Goal: Task Accomplishment & Management: Manage account settings

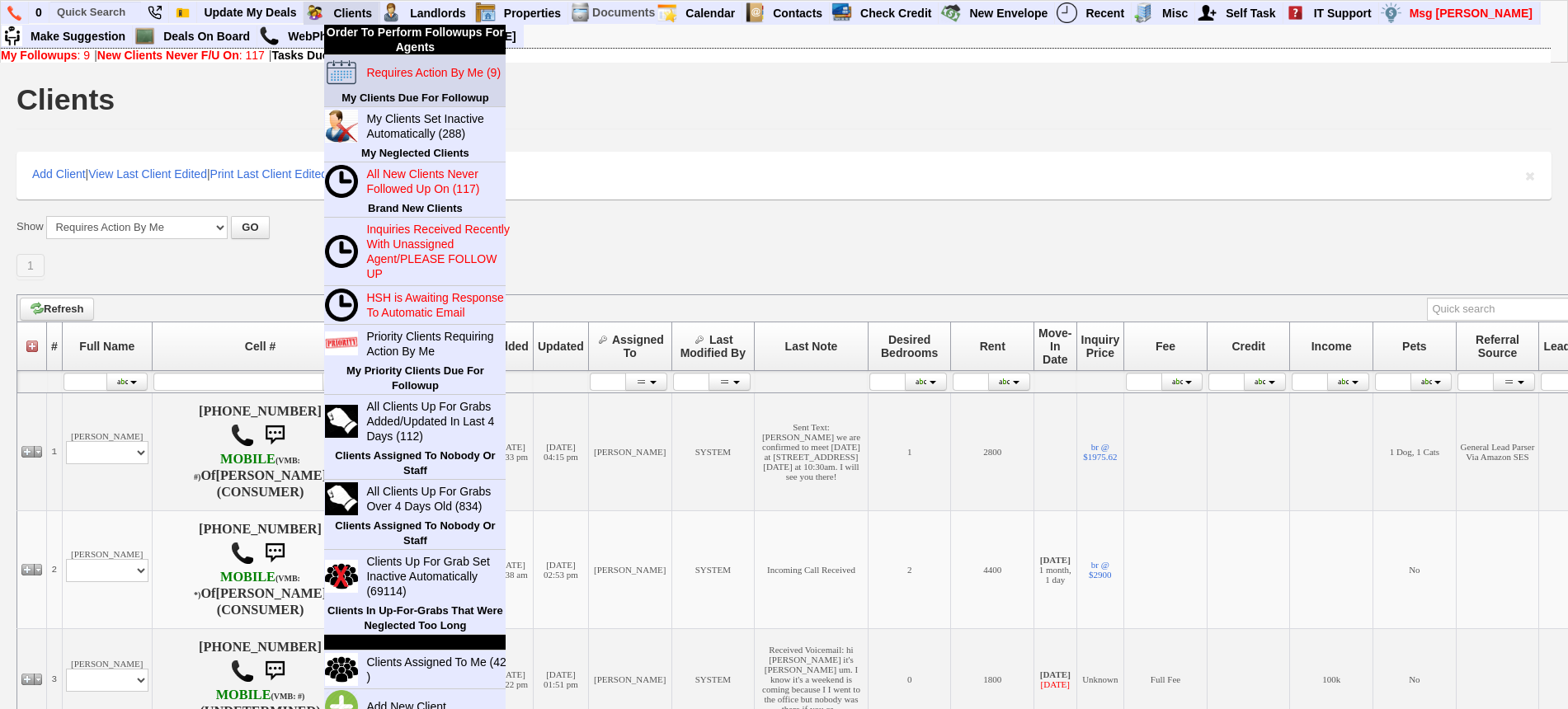
click at [397, 72] on blink "Requires Action By Me (9)" at bounding box center [434, 72] width 135 height 13
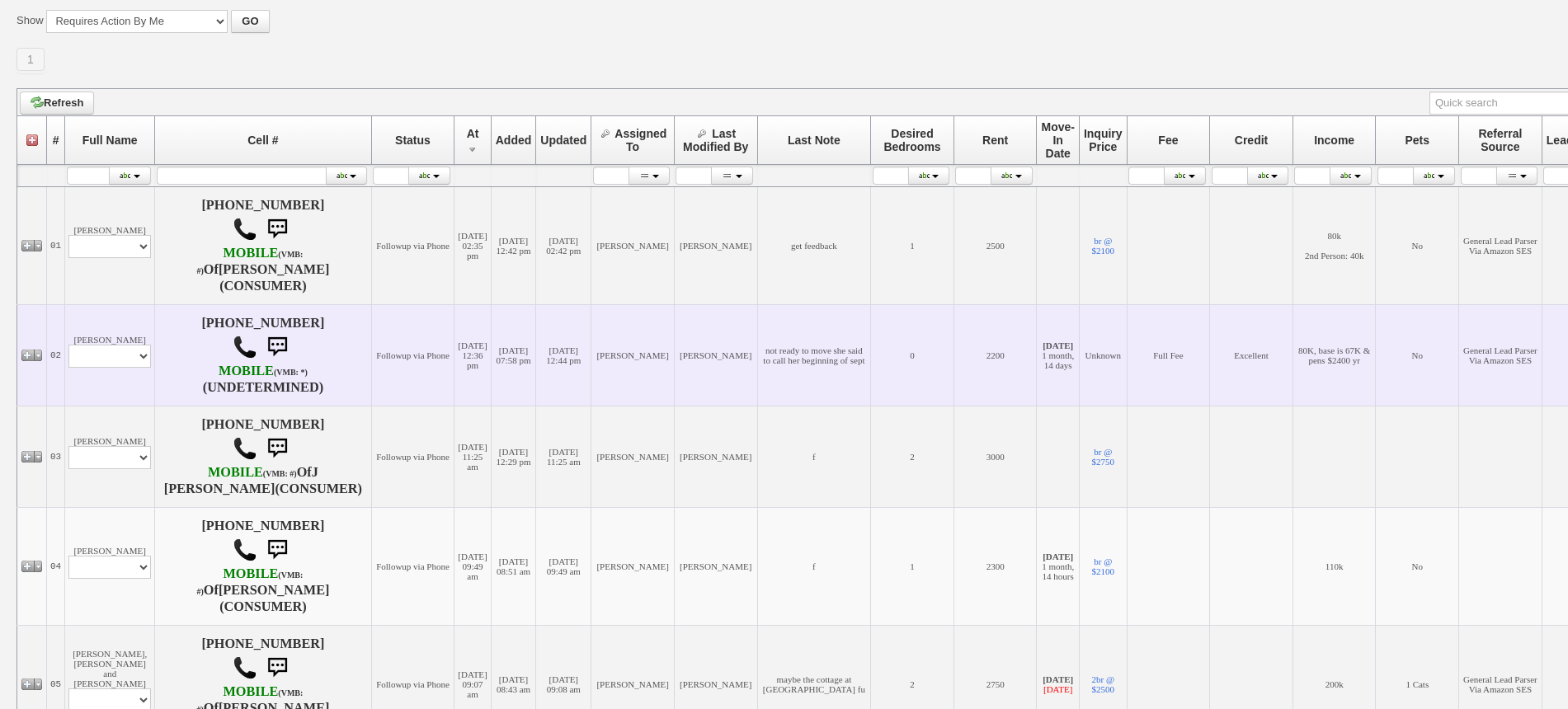
scroll to position [309, 0]
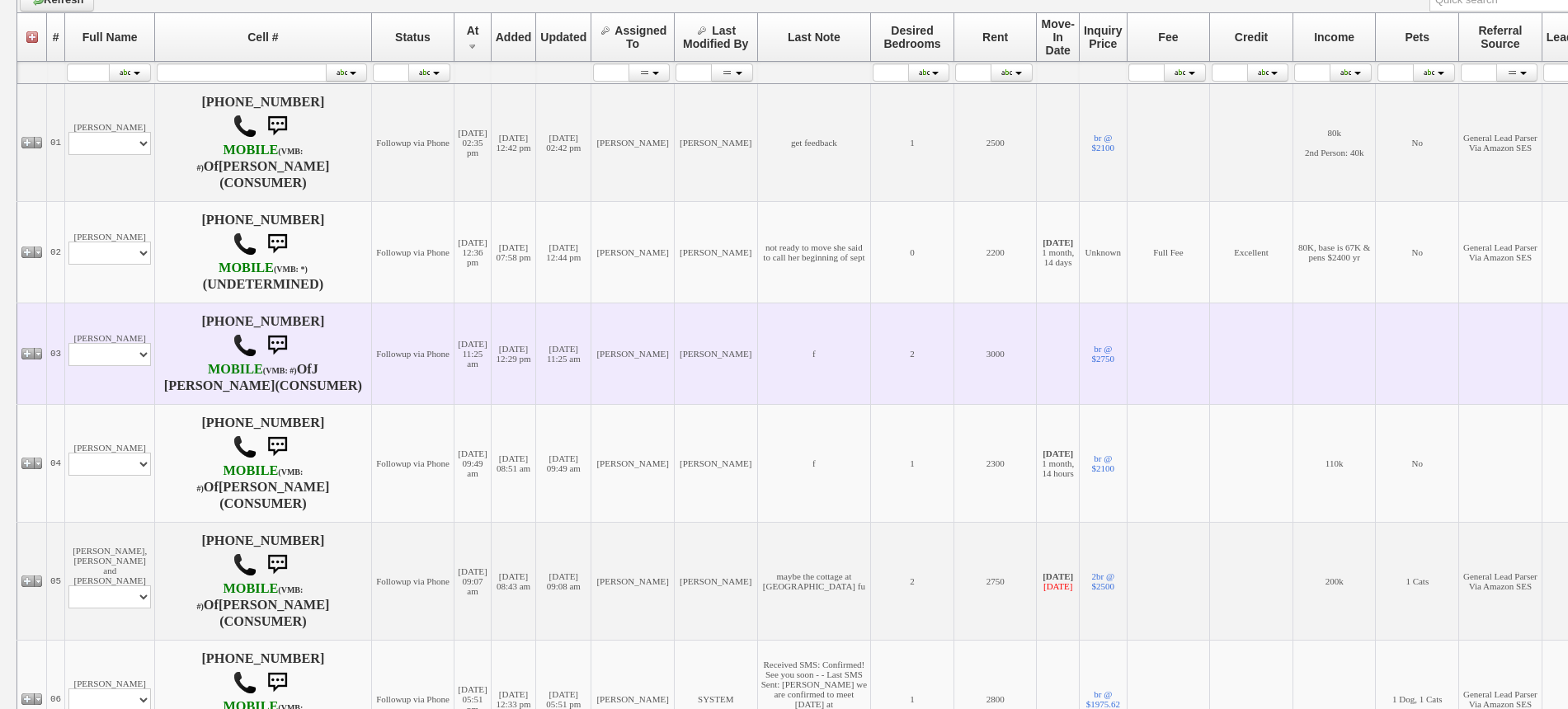
click at [102, 318] on td "Janette Profile Edit Print Email Externally (Will Not Be Tracked In CRM) Closed…" at bounding box center [110, 354] width 90 height 102
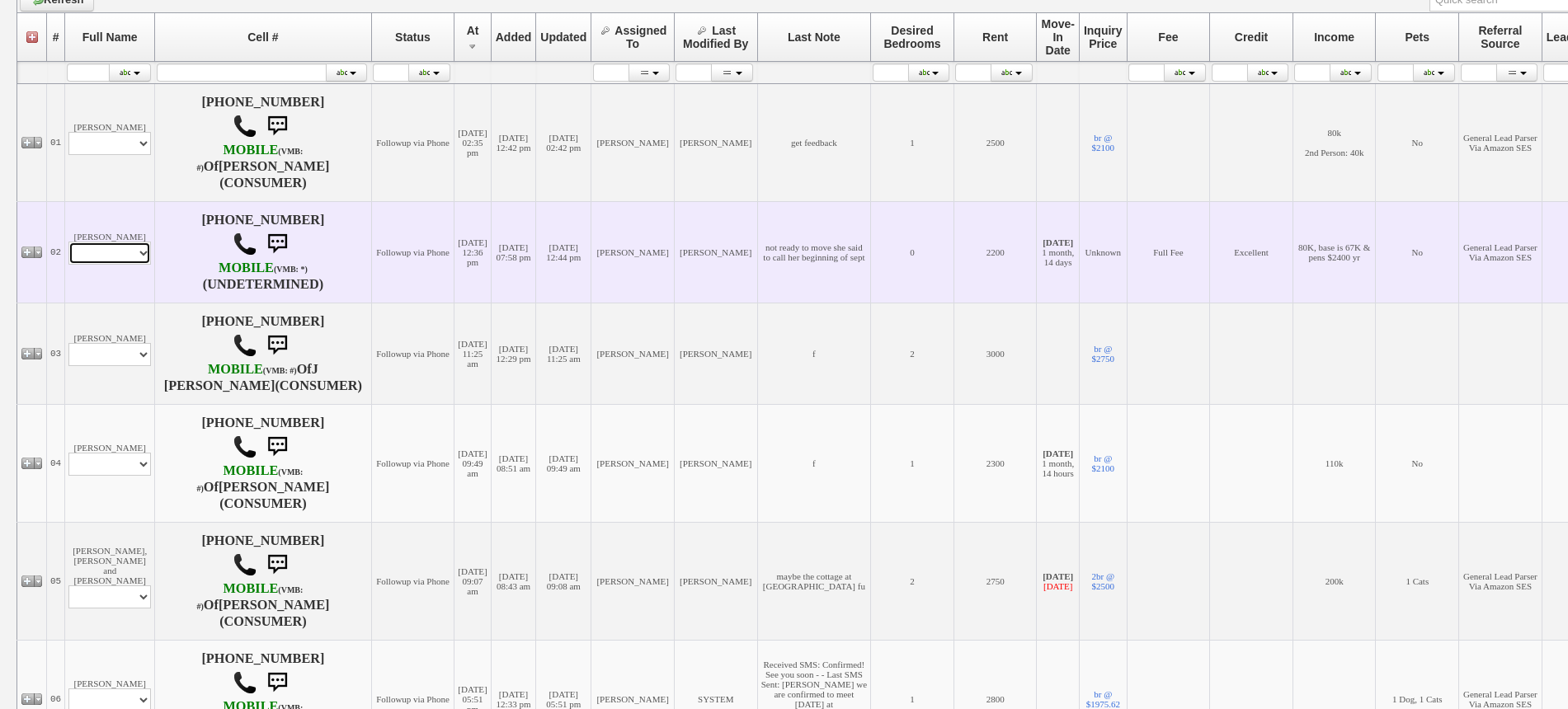
click at [102, 259] on select "Profile Edit Print Email Externally (Will Not Be Tracked In CRM) Closed Deals" at bounding box center [109, 253] width 82 height 23
select select "ChangeURL,/crm/custom/edit_client_form.php?redirect=%2Fcrm%2Fclients.php&id=167…"
click at [68, 242] on select "Profile Edit Print Email Externally (Will Not Be Tracked In CRM) Closed Deals" at bounding box center [109, 253] width 82 height 23
select select
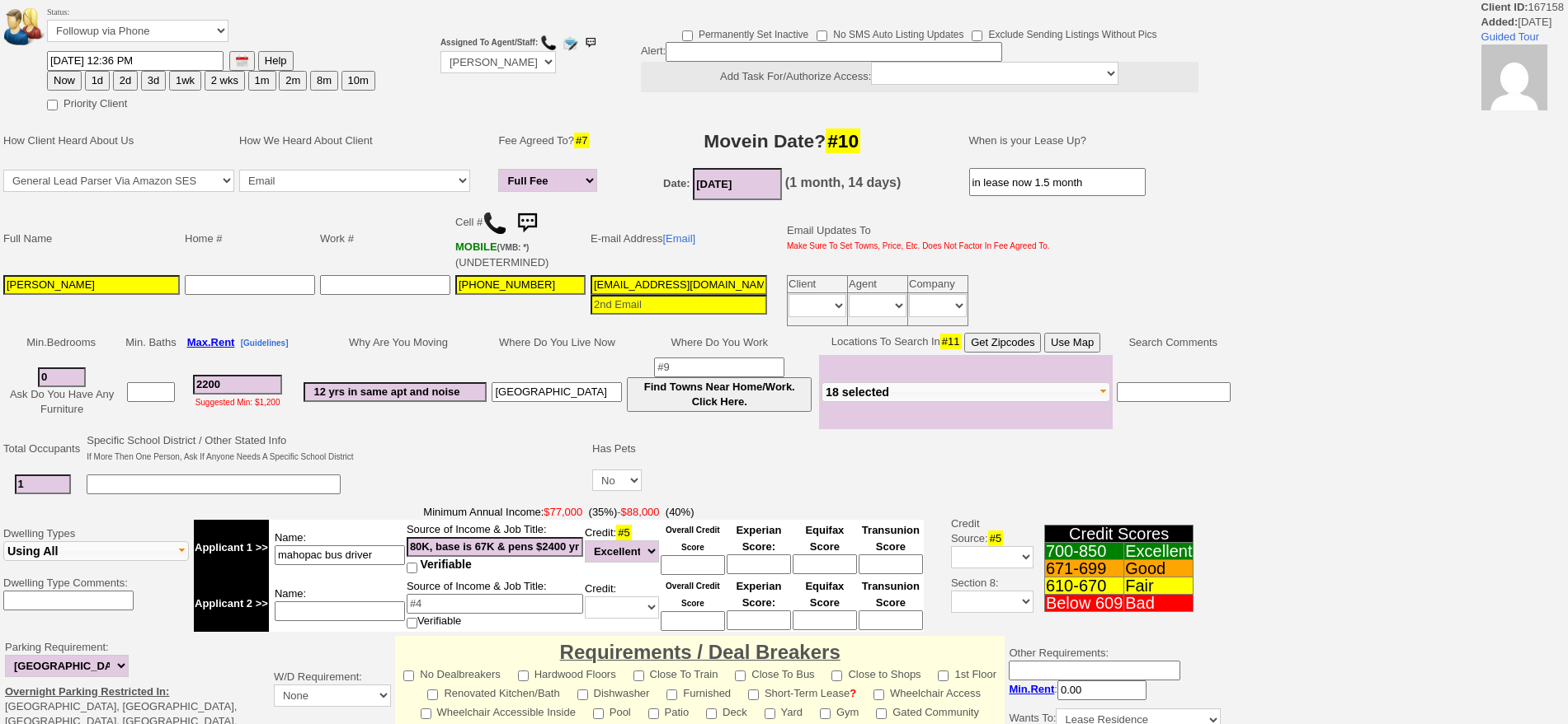
click at [154, 84] on button "3d" at bounding box center [153, 80] width 25 height 19
type input "09/02/2025 09:36 AM"
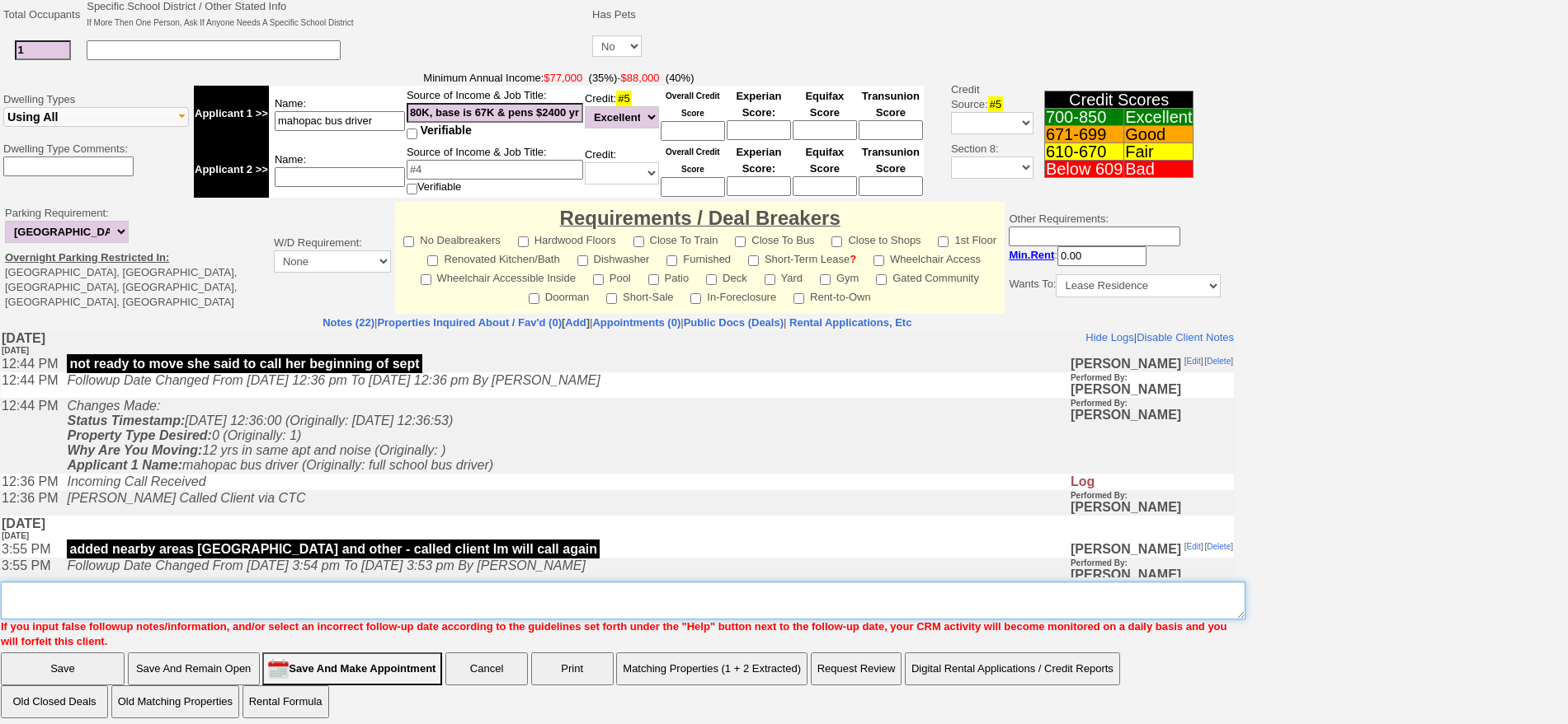
click at [734, 592] on textarea "Insert New Note Here" at bounding box center [623, 600] width 1244 height 38
type textarea "f"
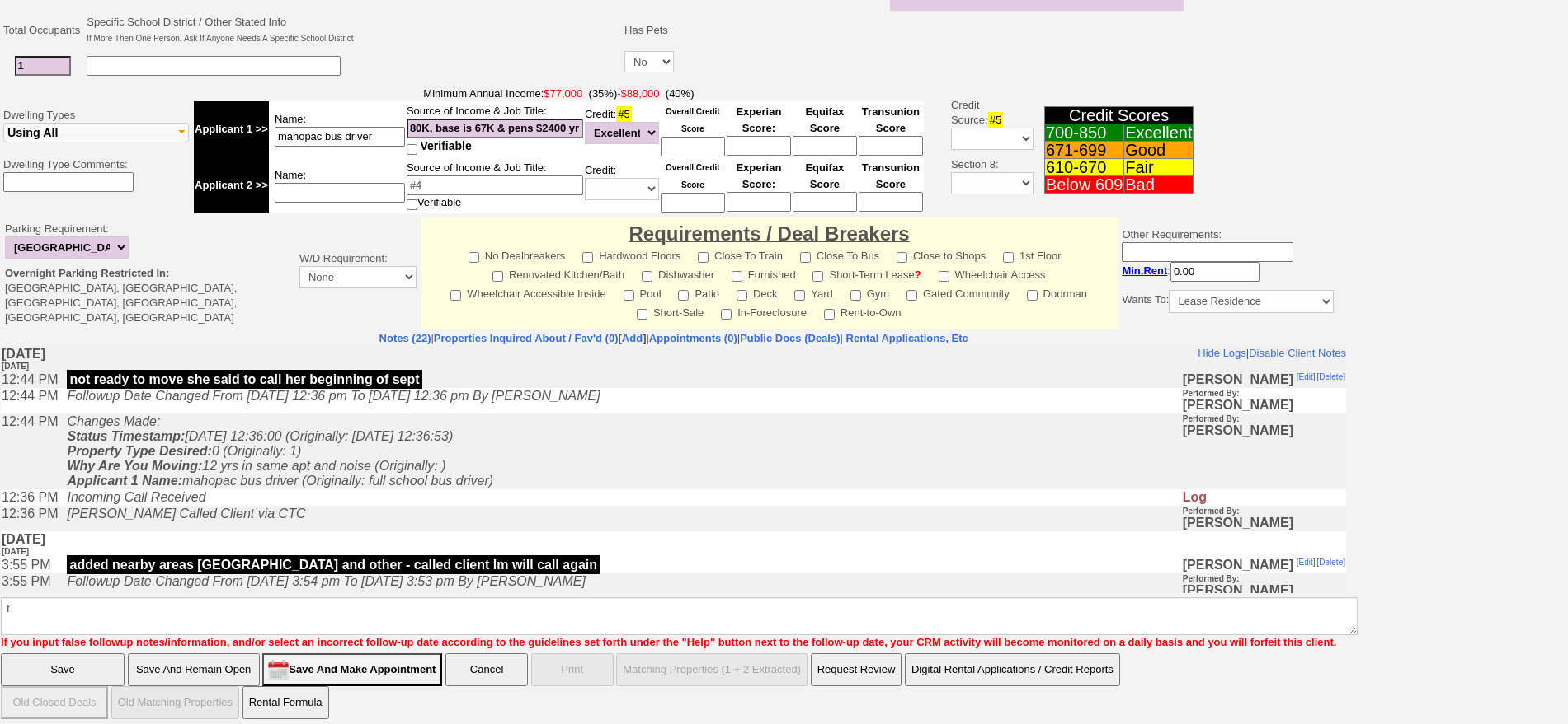
click input "Save" at bounding box center [63, 671] width 124 height 33
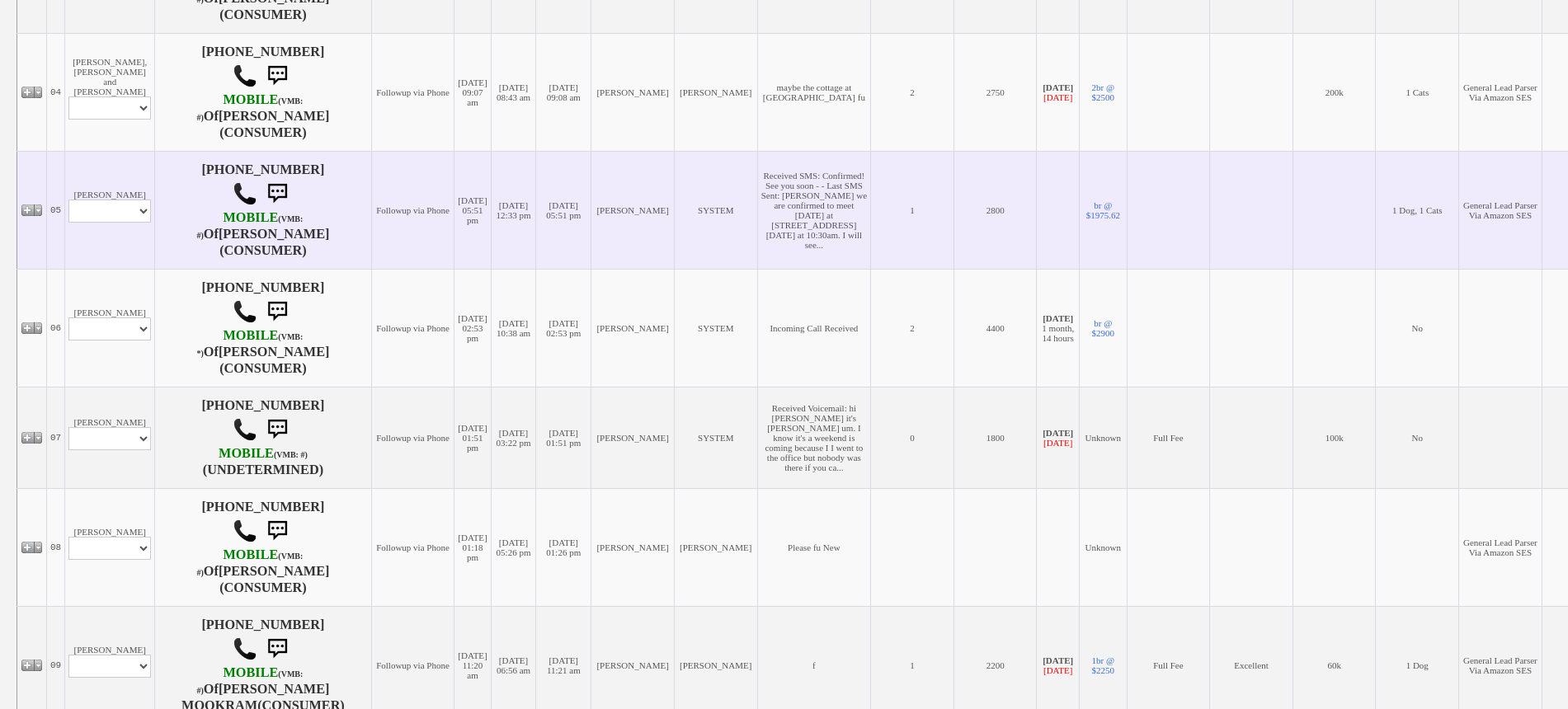
scroll to position [722, 0]
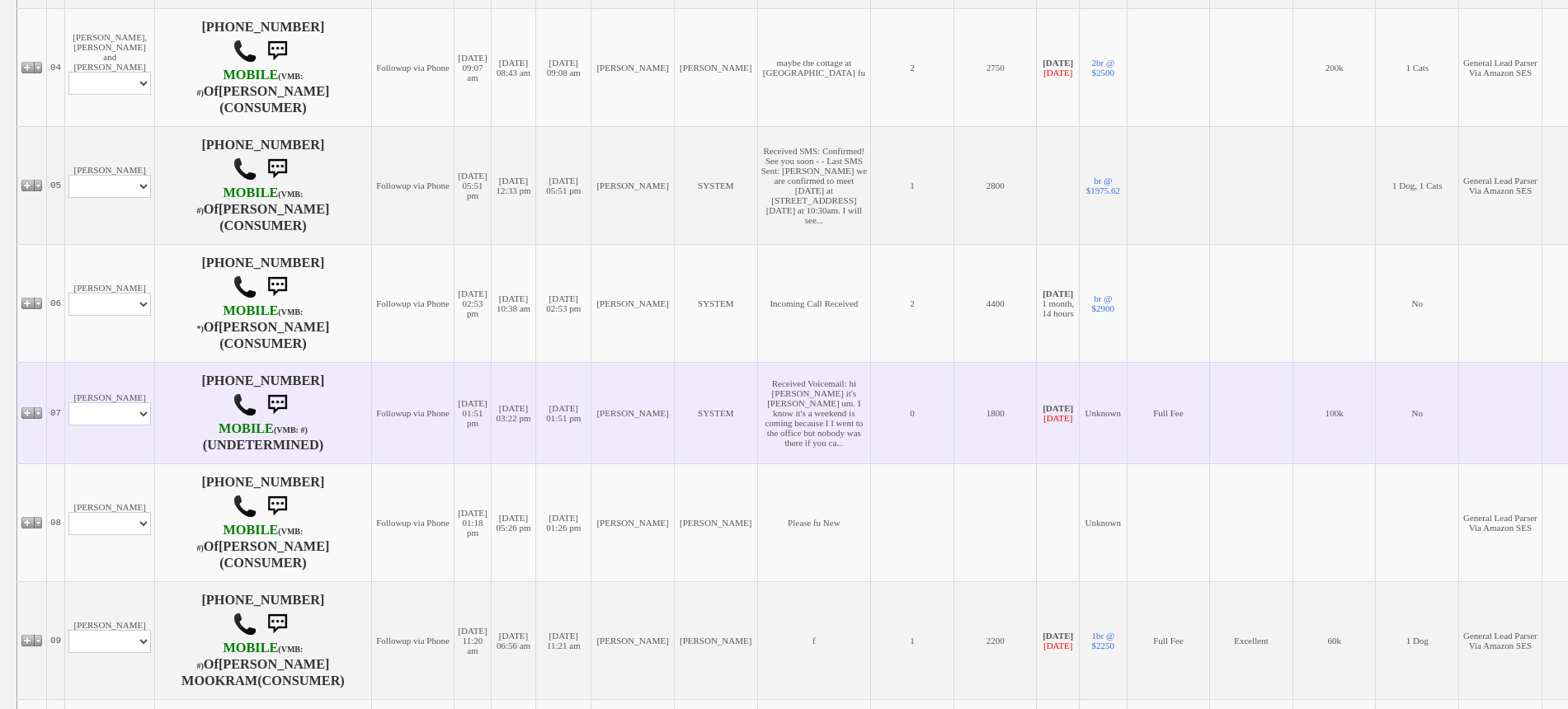
click at [109, 414] on td "[PERSON_NAME] Profile Edit Print Email Externally (Will Not Be Tracked In CRM) …" at bounding box center [110, 413] width 90 height 102
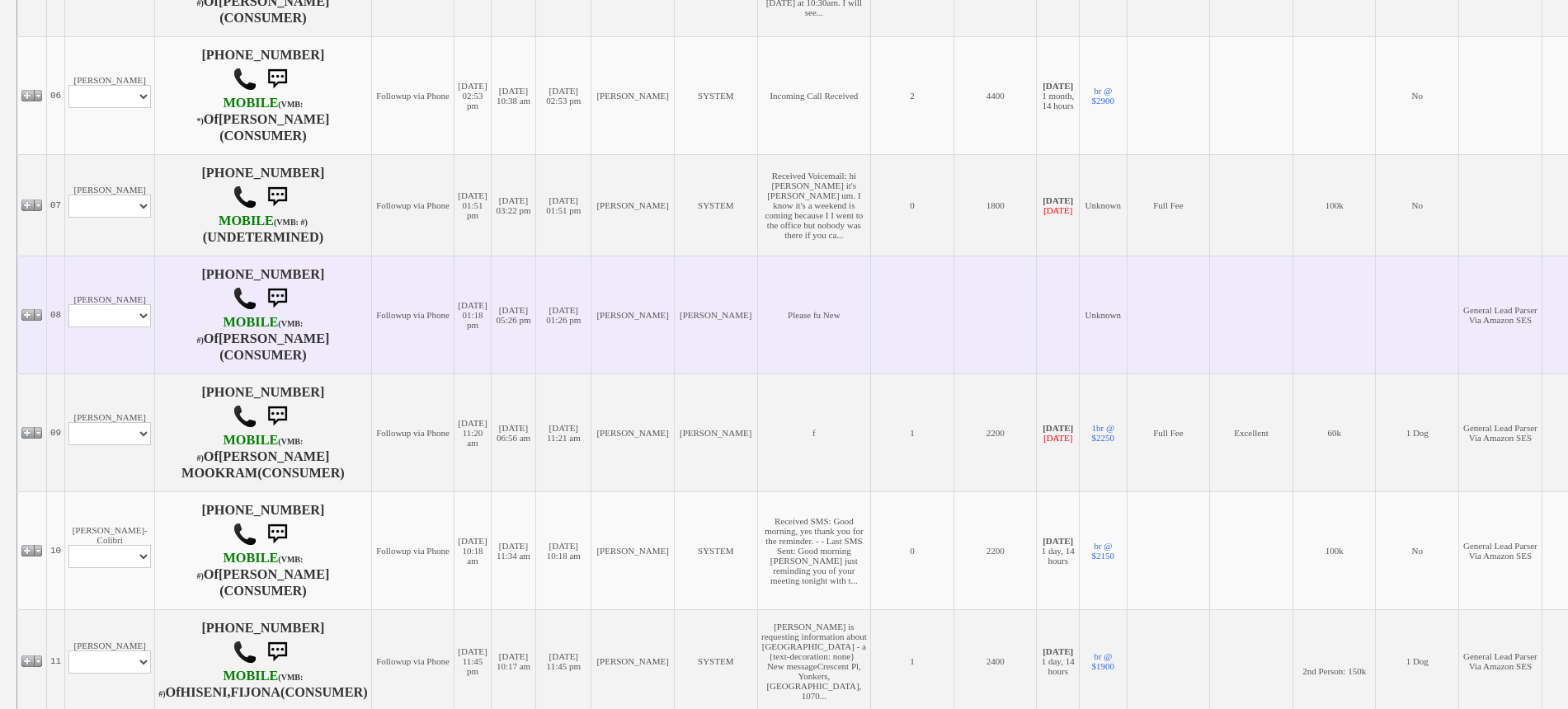
scroll to position [1298, 0]
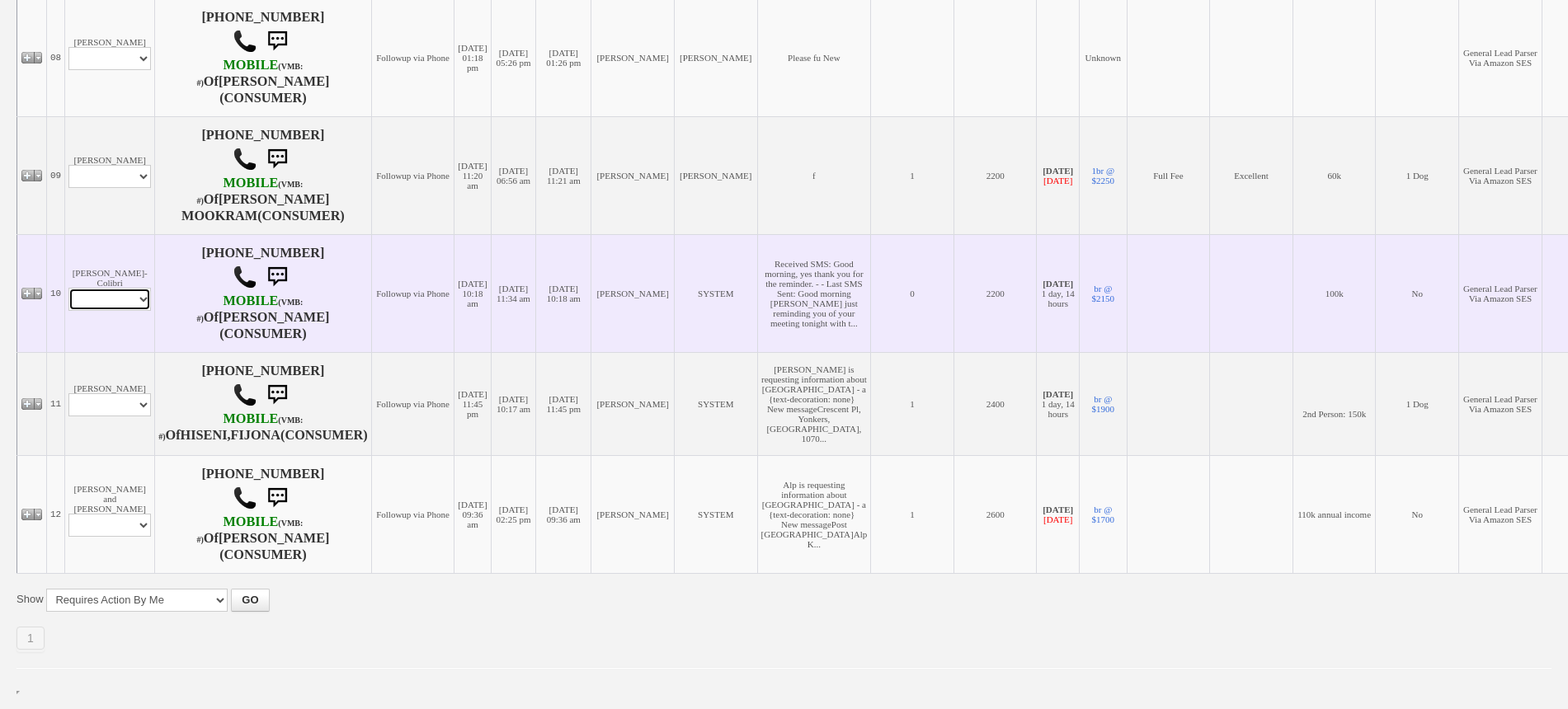
click at [102, 288] on select "Profile Edit Print Email Externally (Will Not Be Tracked In CRM) Closed Deals" at bounding box center [109, 299] width 82 height 23
select select "ChangeURL,/crm/custom/edit_client_form.php?redirect=%2Fcrm%2Fclients.php&id=165…"
click at [68, 288] on select "Profile Edit Print Email Externally (Will Not Be Tracked In CRM) Closed Deals" at bounding box center [109, 299] width 82 height 23
select select
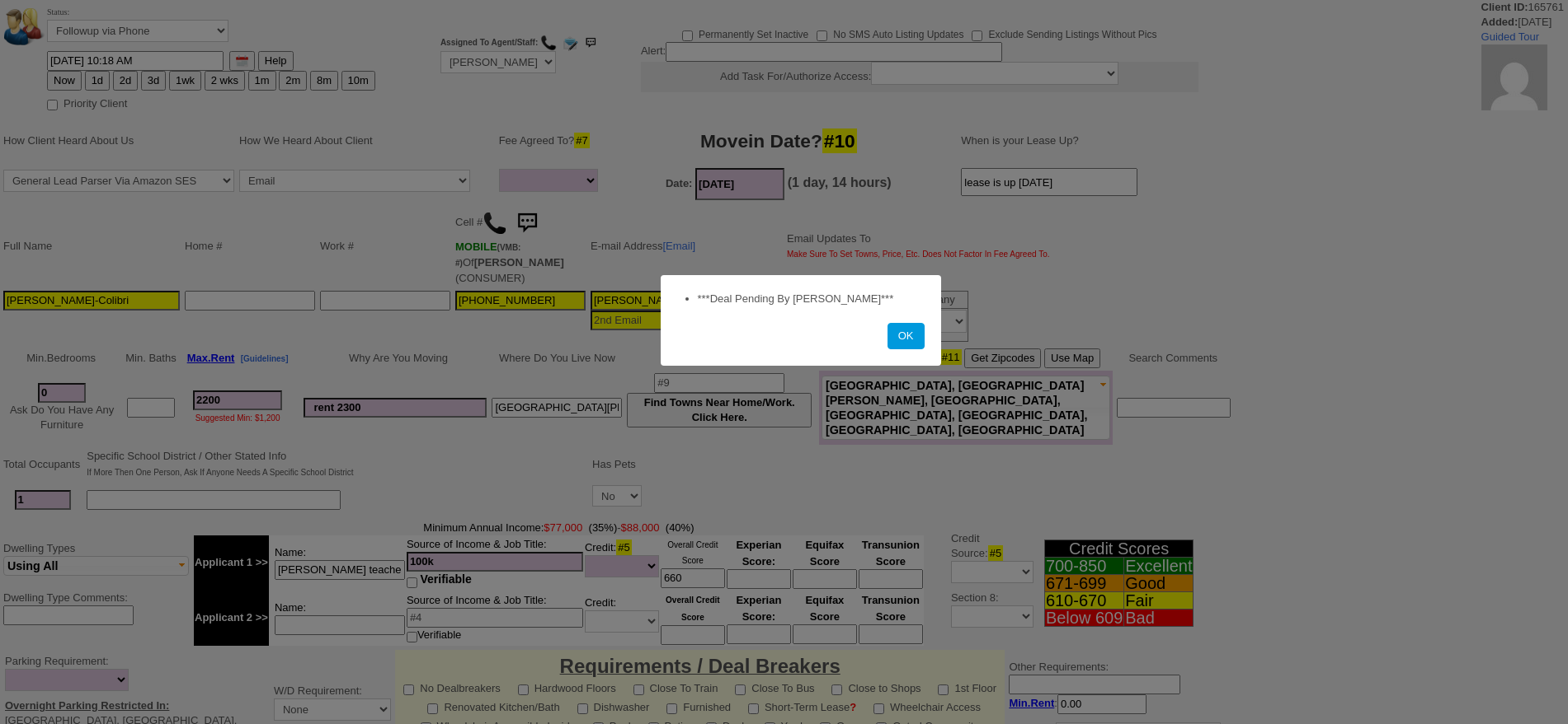
select select
click at [929, 332] on form "***Deal Pending By [PERSON_NAME]*** OK" at bounding box center [801, 320] width 281 height 90
click at [908, 332] on button "OK" at bounding box center [905, 336] width 37 height 27
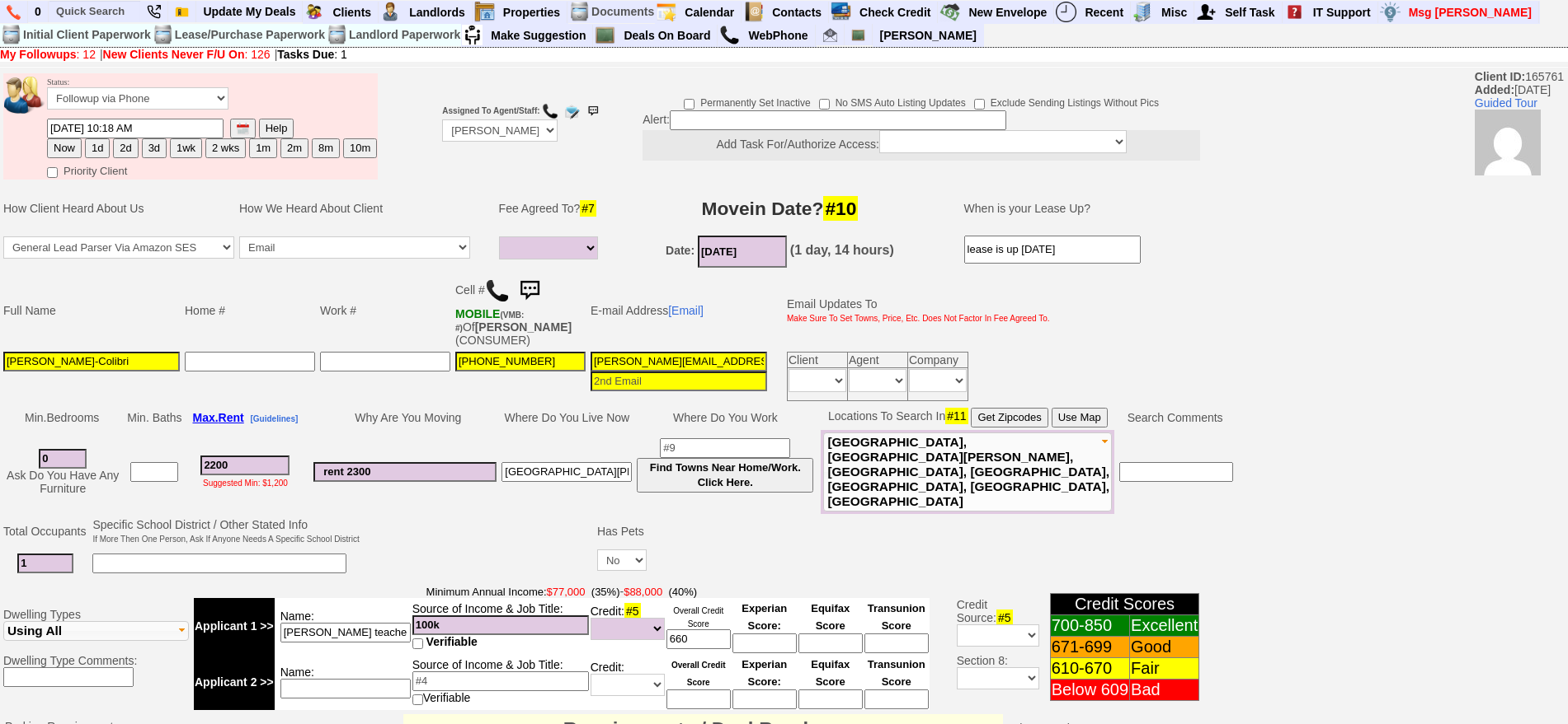
click at [538, 286] on img at bounding box center [530, 291] width 33 height 33
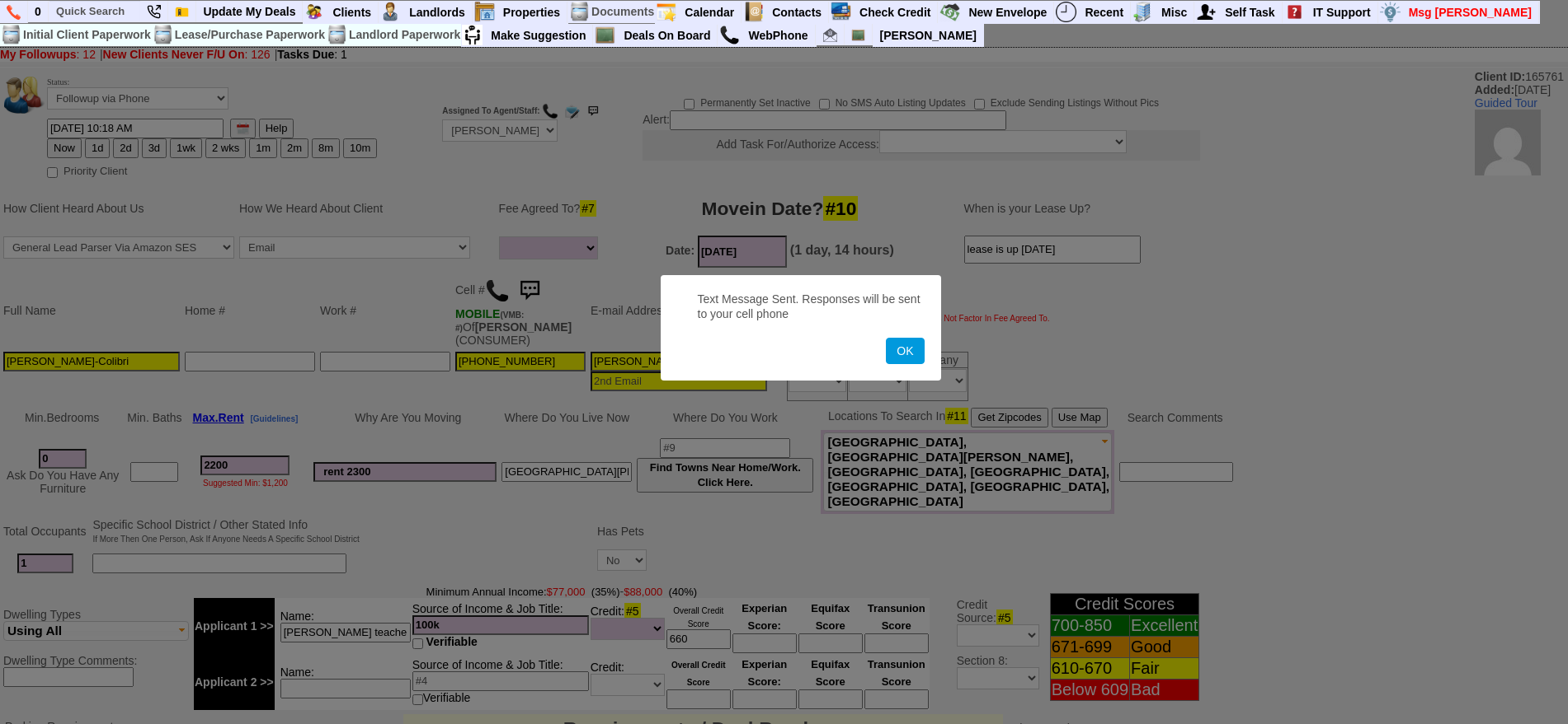
click at [886, 338] on button "OK" at bounding box center [904, 350] width 38 height 27
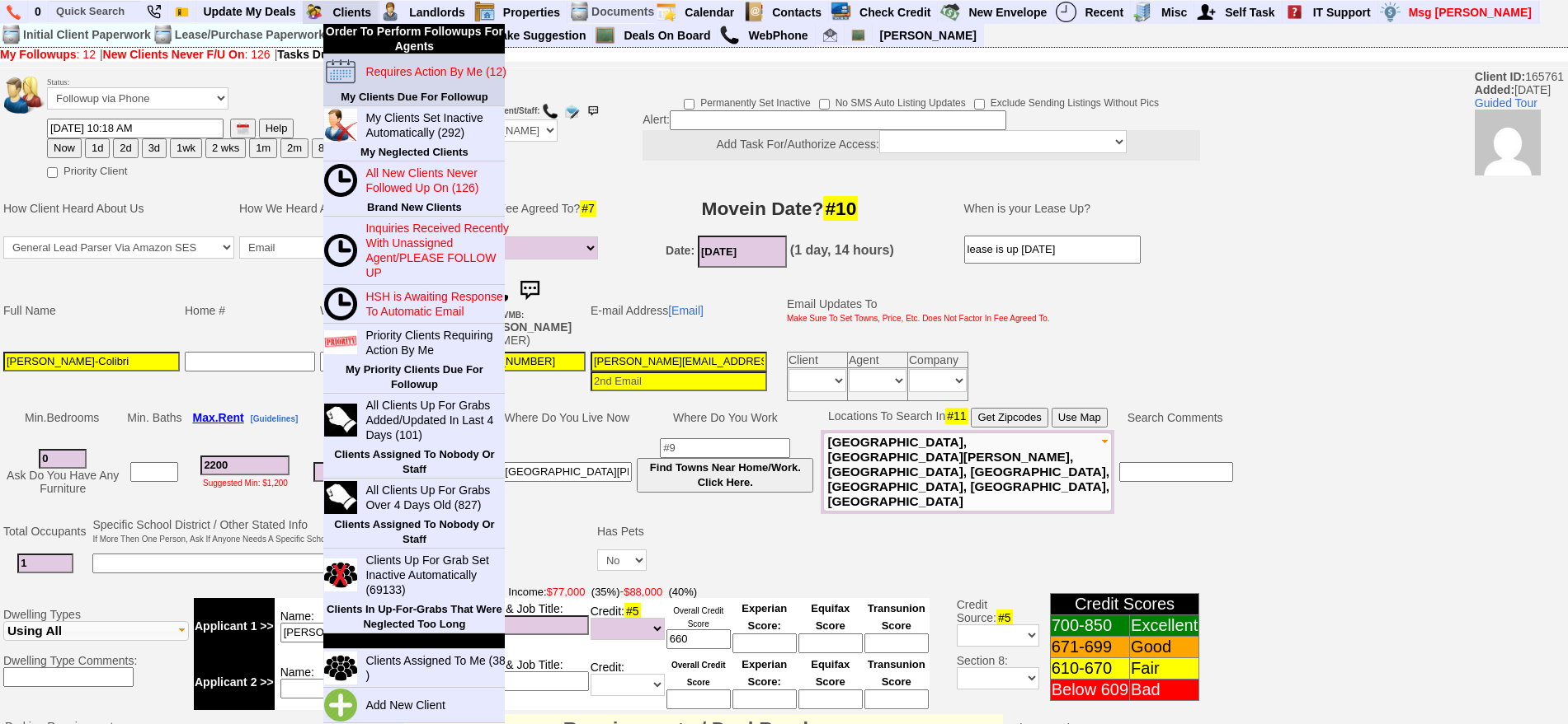
click at [383, 65] on blink "Requires Action By Me (12)" at bounding box center [436, 72] width 140 height 13
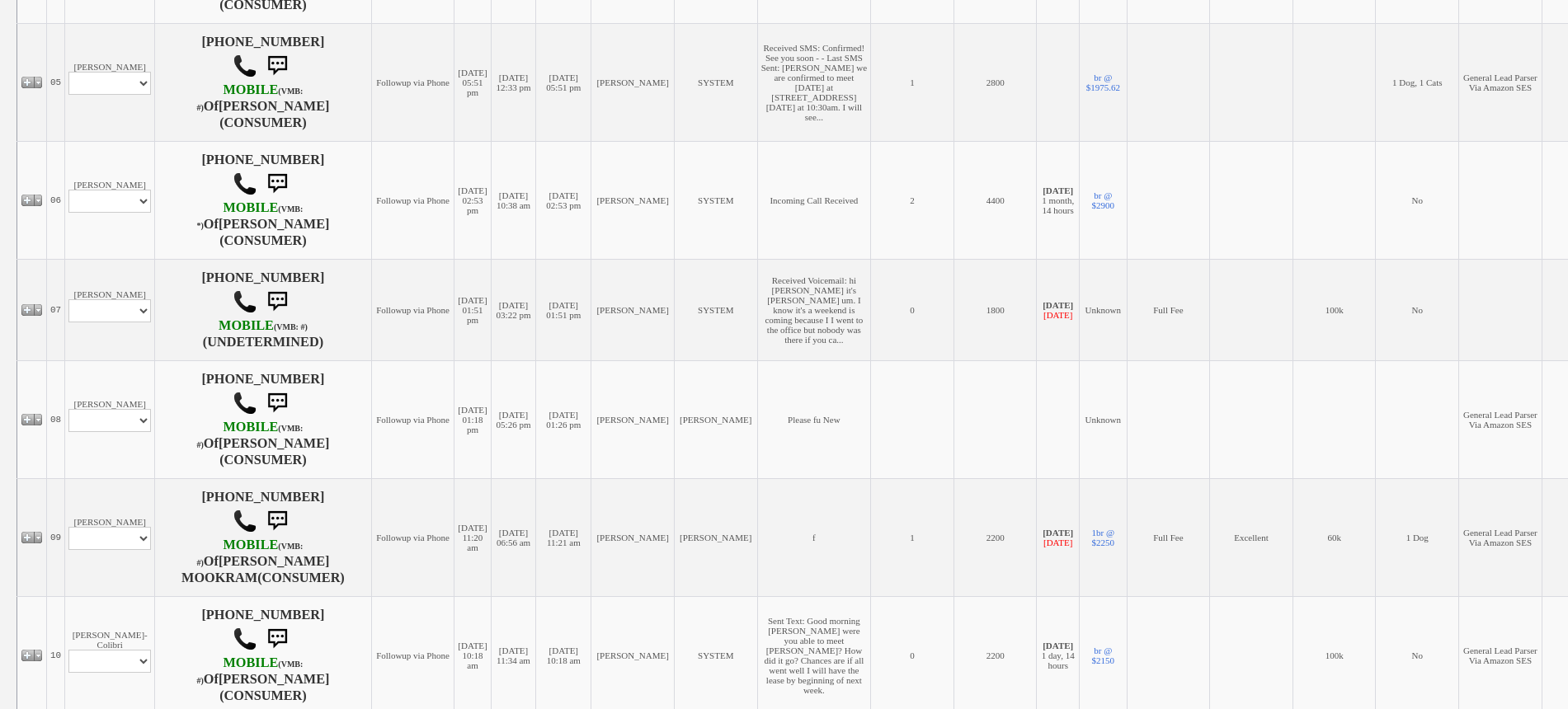
scroll to position [928, 0]
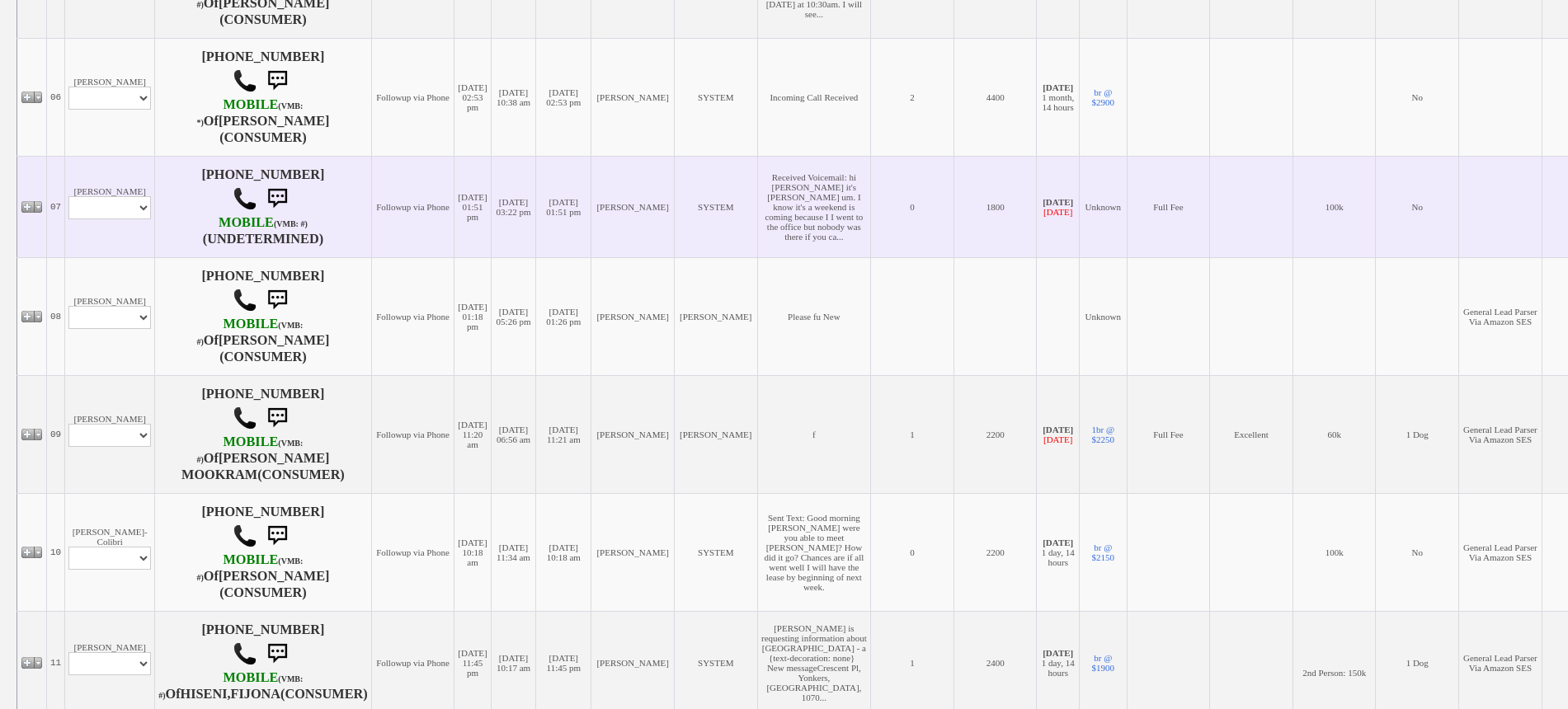
click at [101, 258] on td "Margaret Cielsielski Profile Edit Print Email Externally (Will Not Be Tracked I…" at bounding box center [110, 207] width 90 height 102
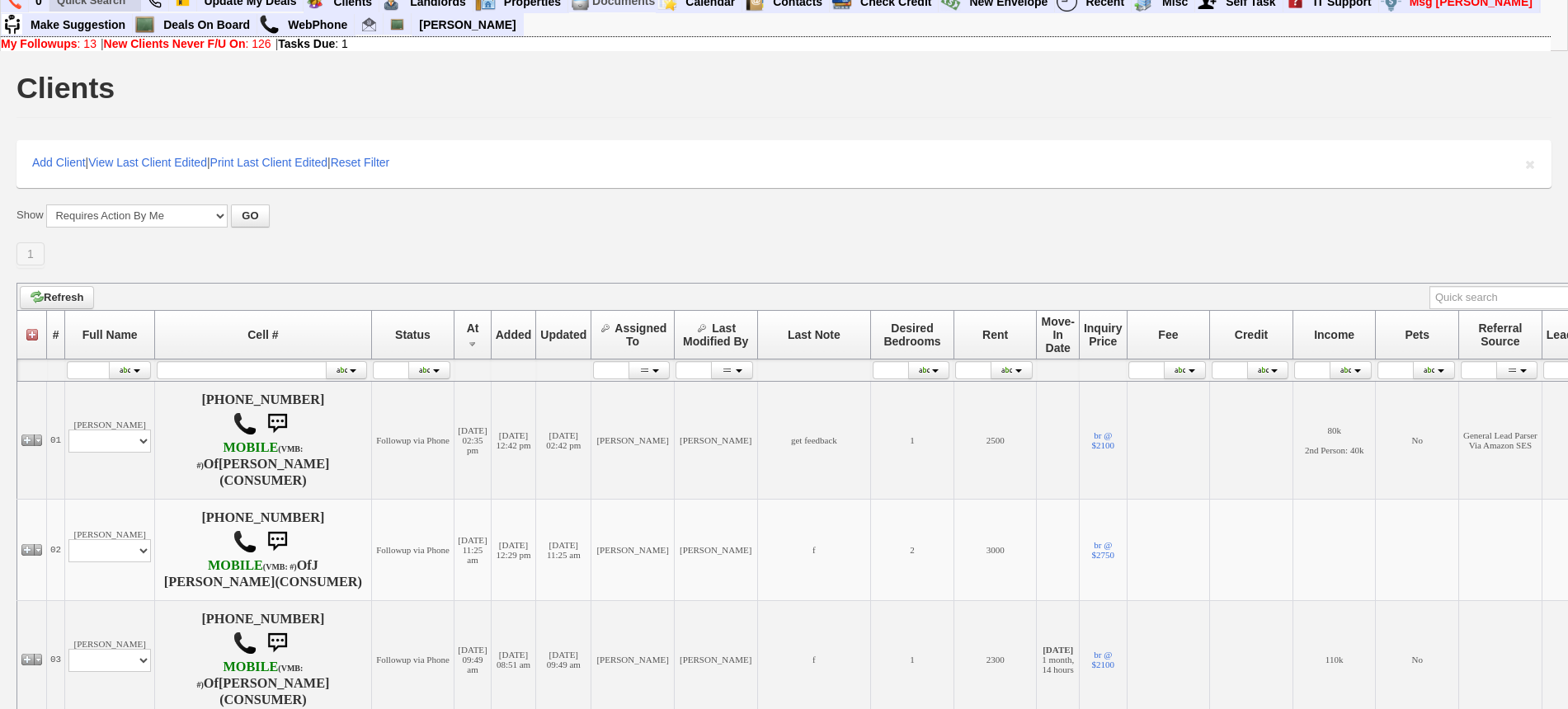
scroll to position [0, 0]
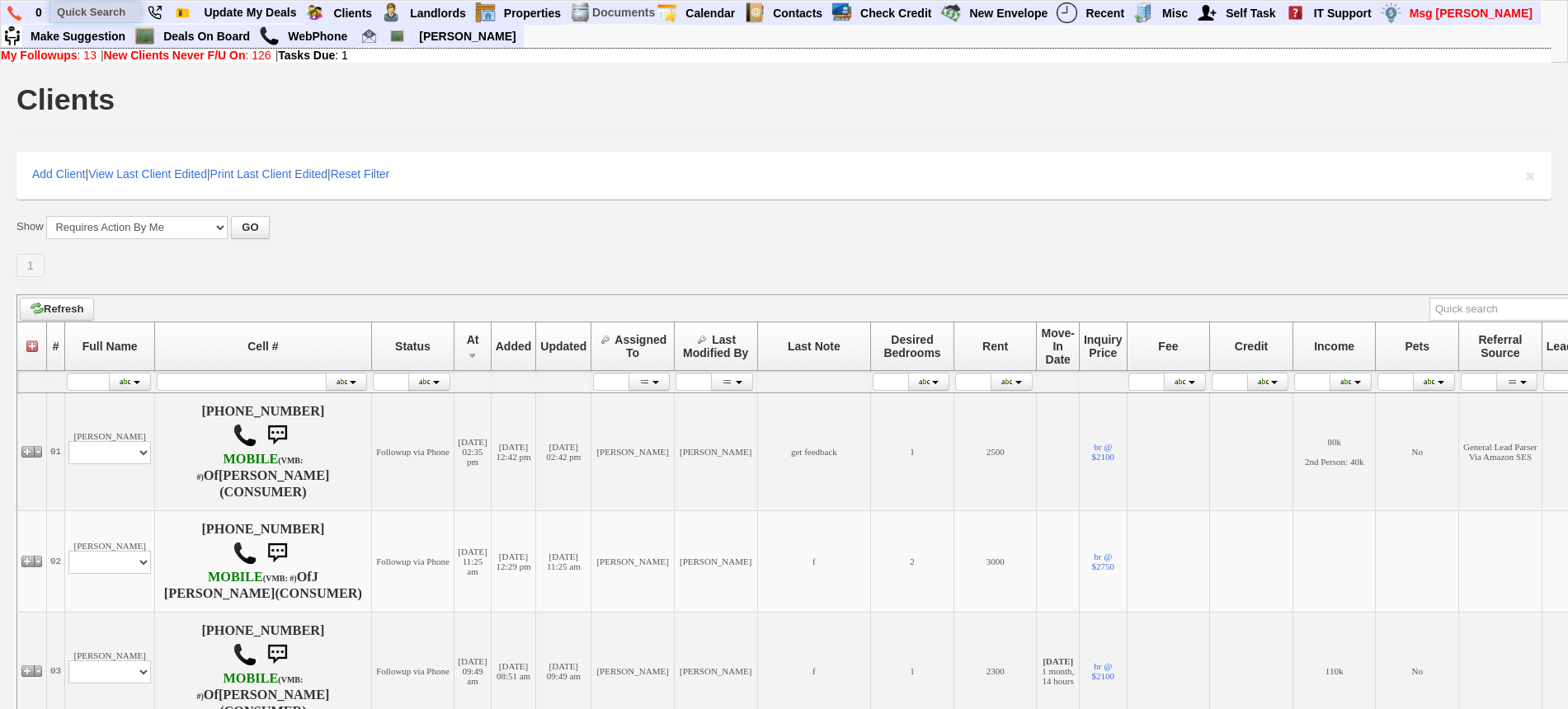
click at [108, 11] on input "text" at bounding box center [96, 12] width 90 height 20
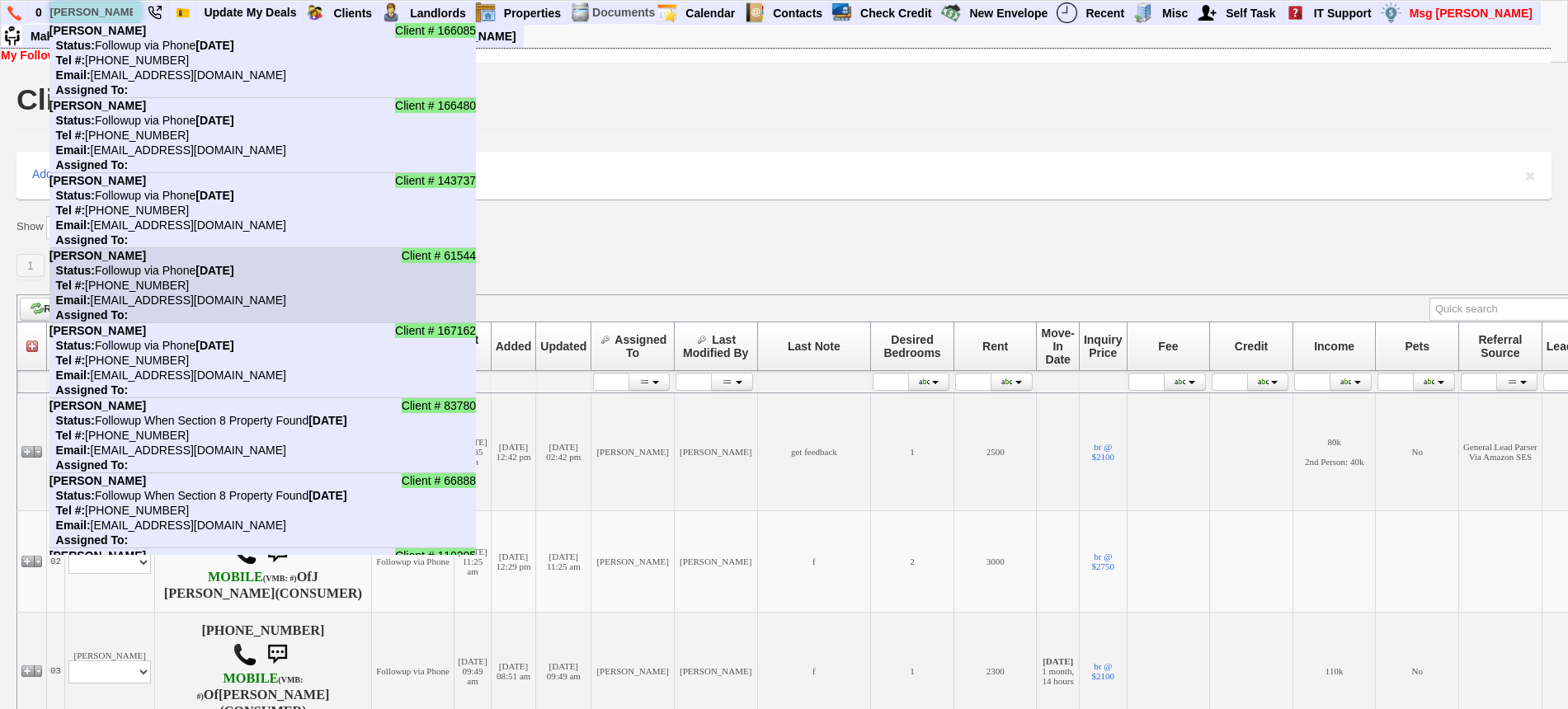
type input "tanya"
click at [298, 282] on li "Client # 61544 Tanya Mclean Status: Followup via Phone Friday, August 29th, 202…" at bounding box center [263, 285] width 426 height 75
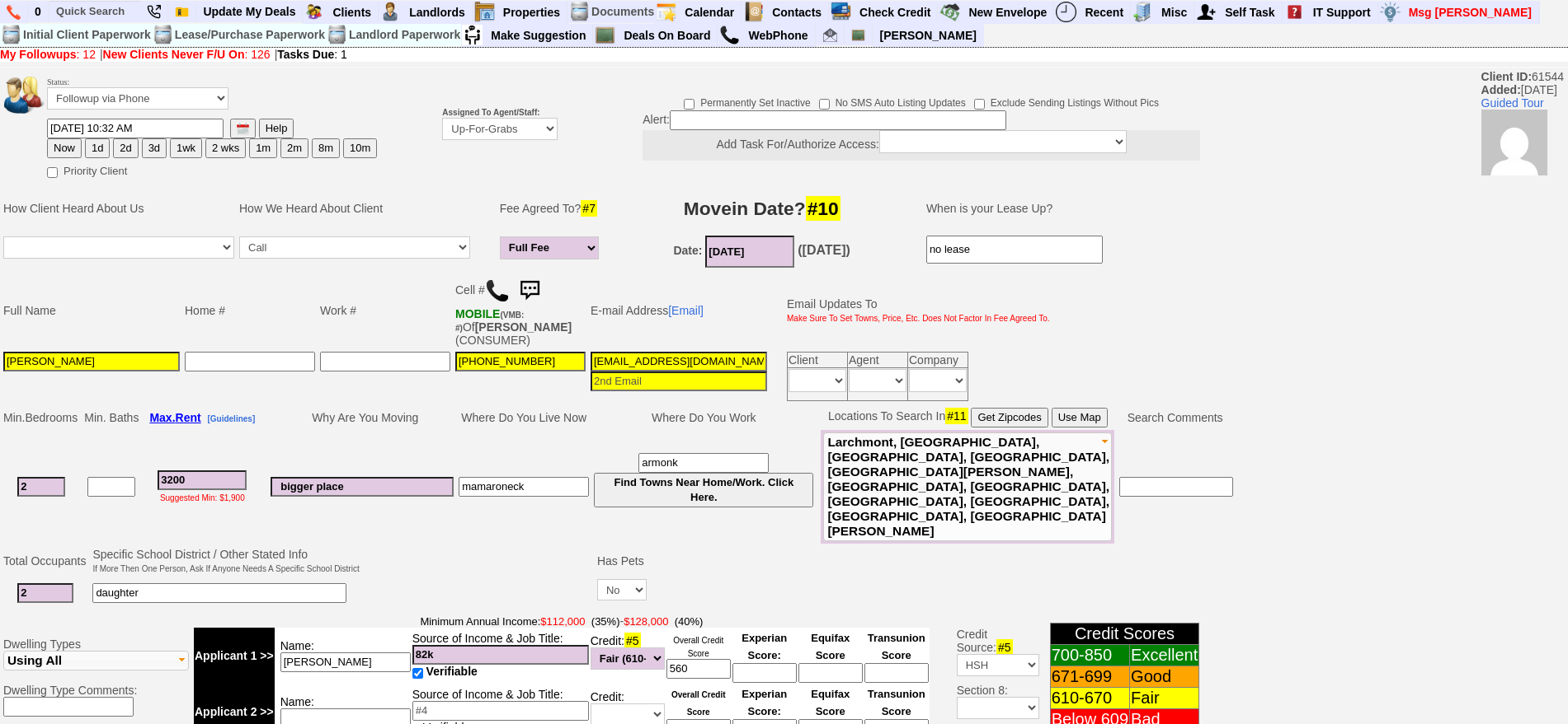
click at [540, 276] on img at bounding box center [530, 291] width 33 height 33
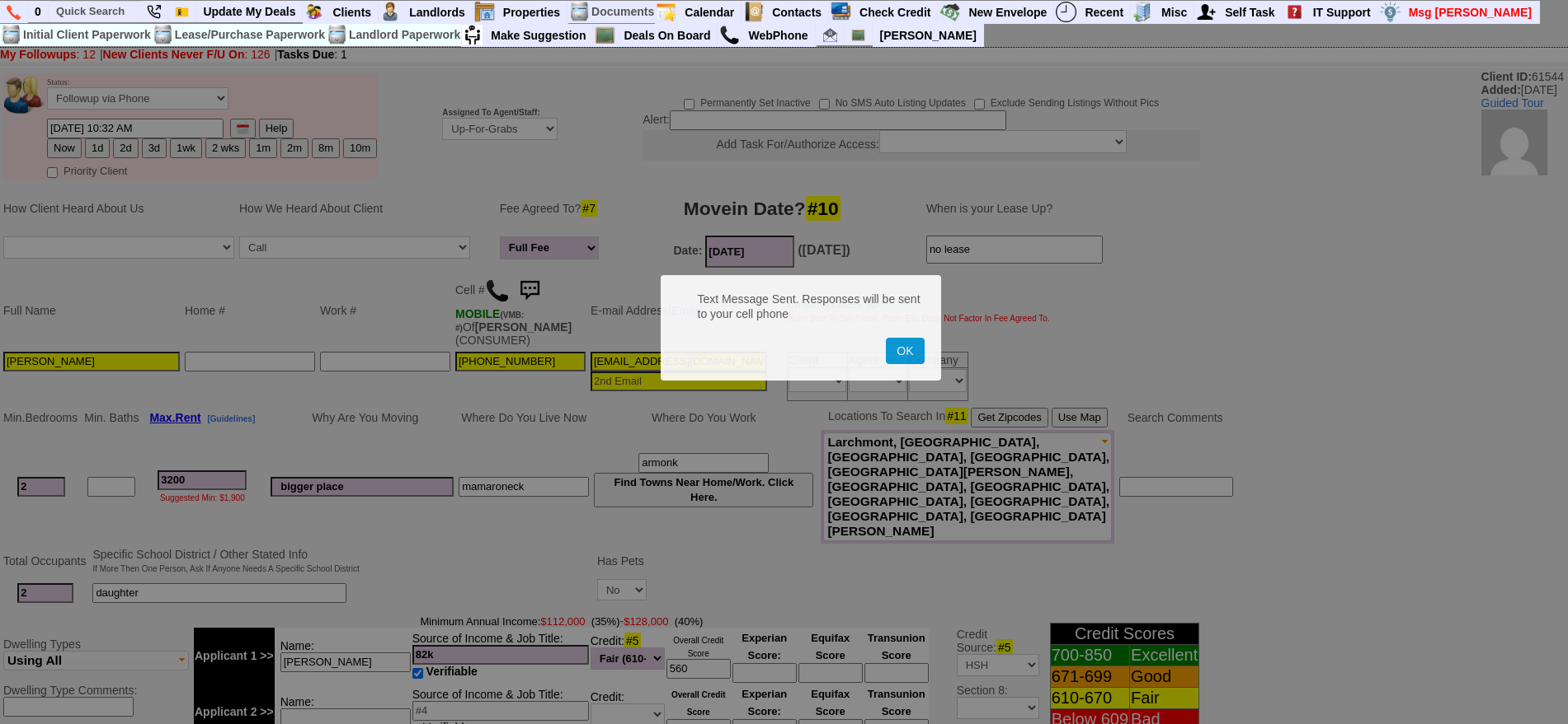
click at [886, 338] on button "OK" at bounding box center [904, 350] width 38 height 27
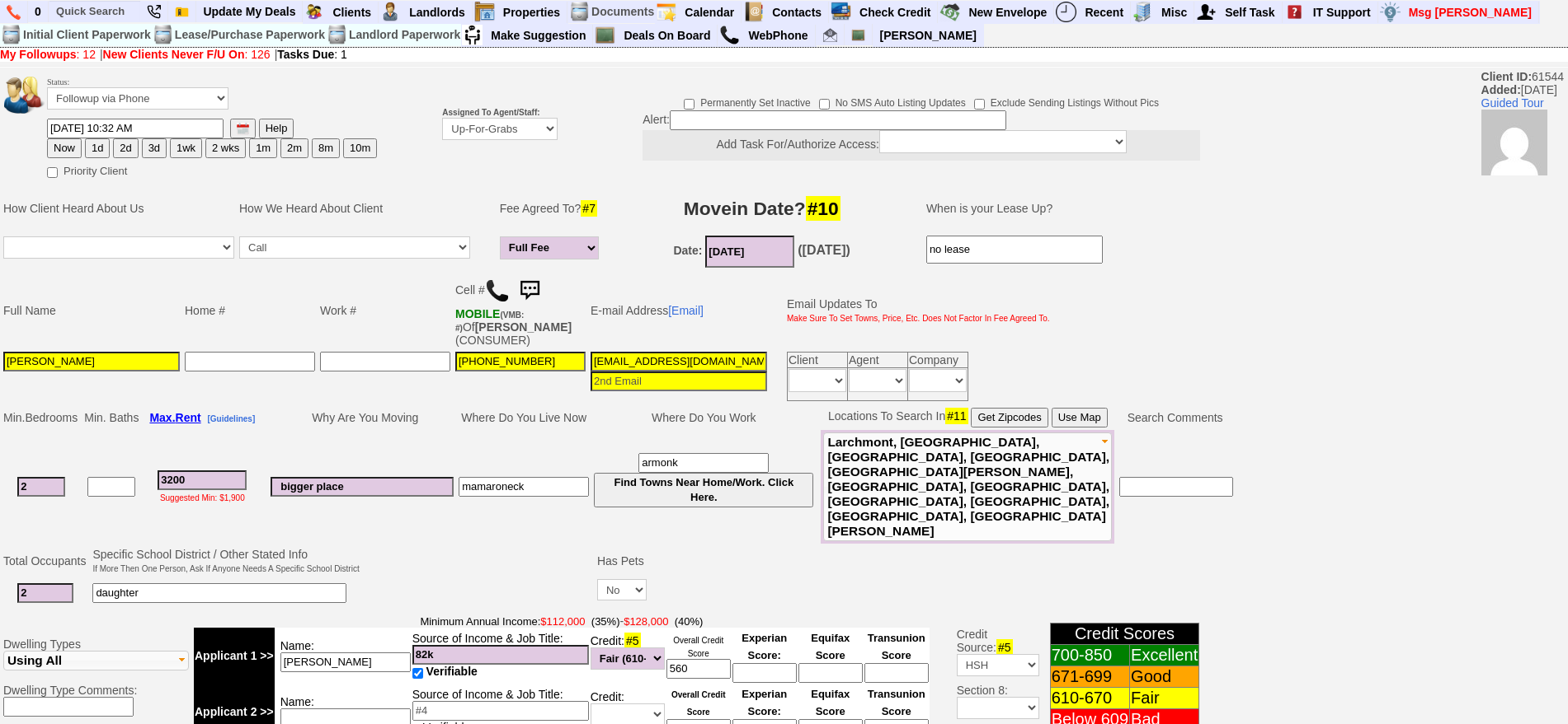
click at [540, 276] on img at bounding box center [530, 291] width 33 height 33
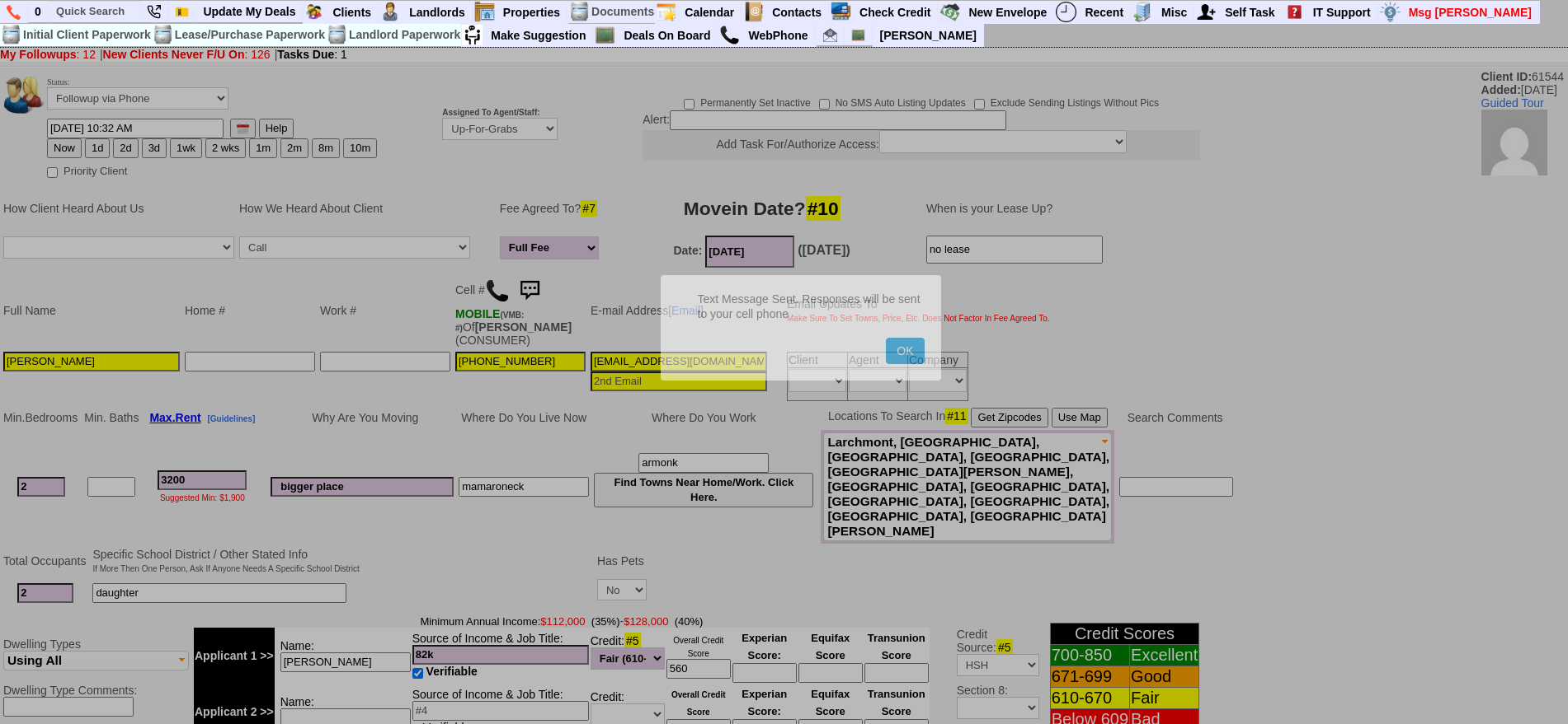
click at [886, 338] on button "OK" at bounding box center [904, 350] width 38 height 27
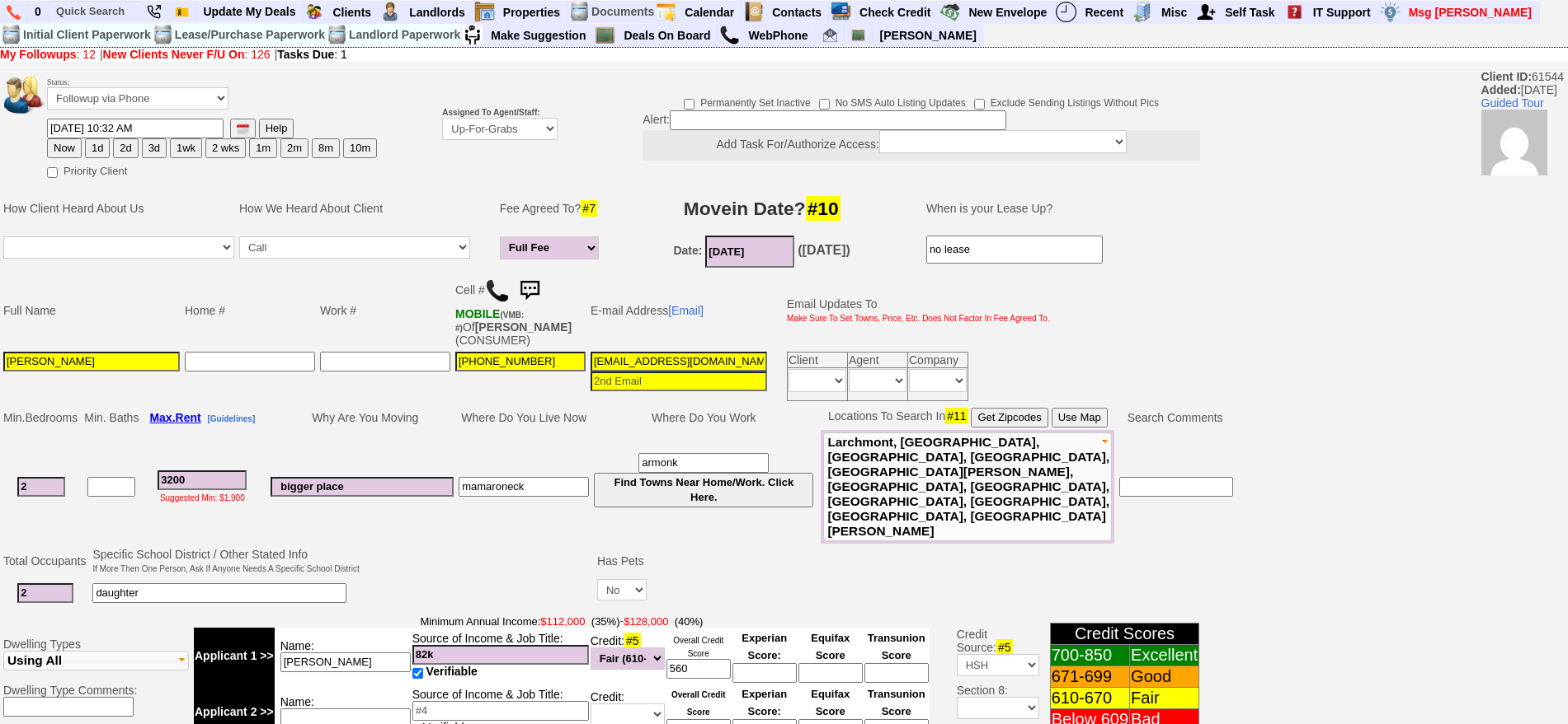
click at [540, 276] on img at bounding box center [530, 291] width 33 height 33
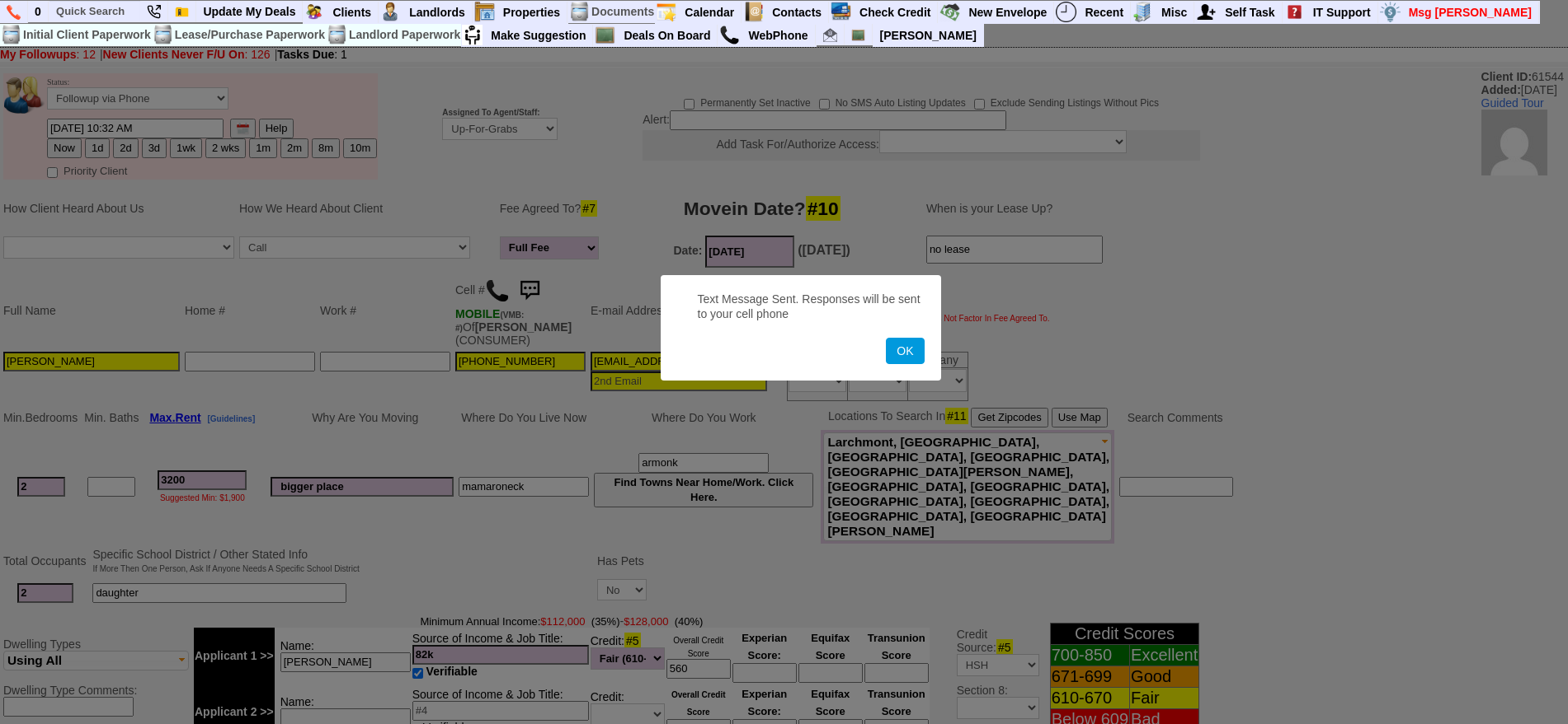
click at [886, 338] on button "OK" at bounding box center [904, 350] width 38 height 27
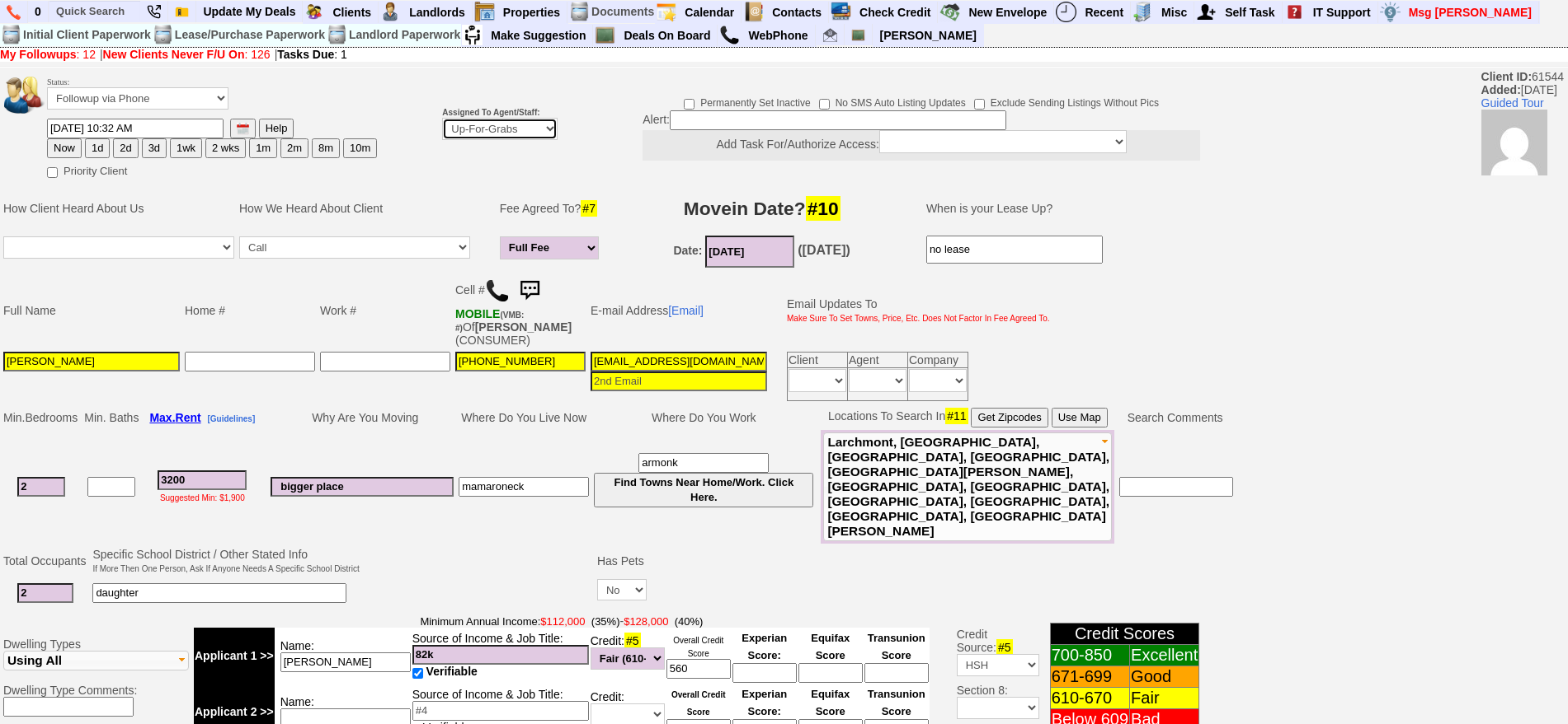
click at [506, 125] on select "Up-For-Grabs ***** STAFF ***** Bob Bruno 914-419-3579 Cristy Liberto 914-486-10…" at bounding box center [499, 129] width 115 height 22
select select "148"
click at [442, 118] on select "Up-For-Grabs ***** STAFF ***** Bob Bruno 914-419-3579 Cristy Liberto 914-486-10…" at bounding box center [499, 129] width 115 height 22
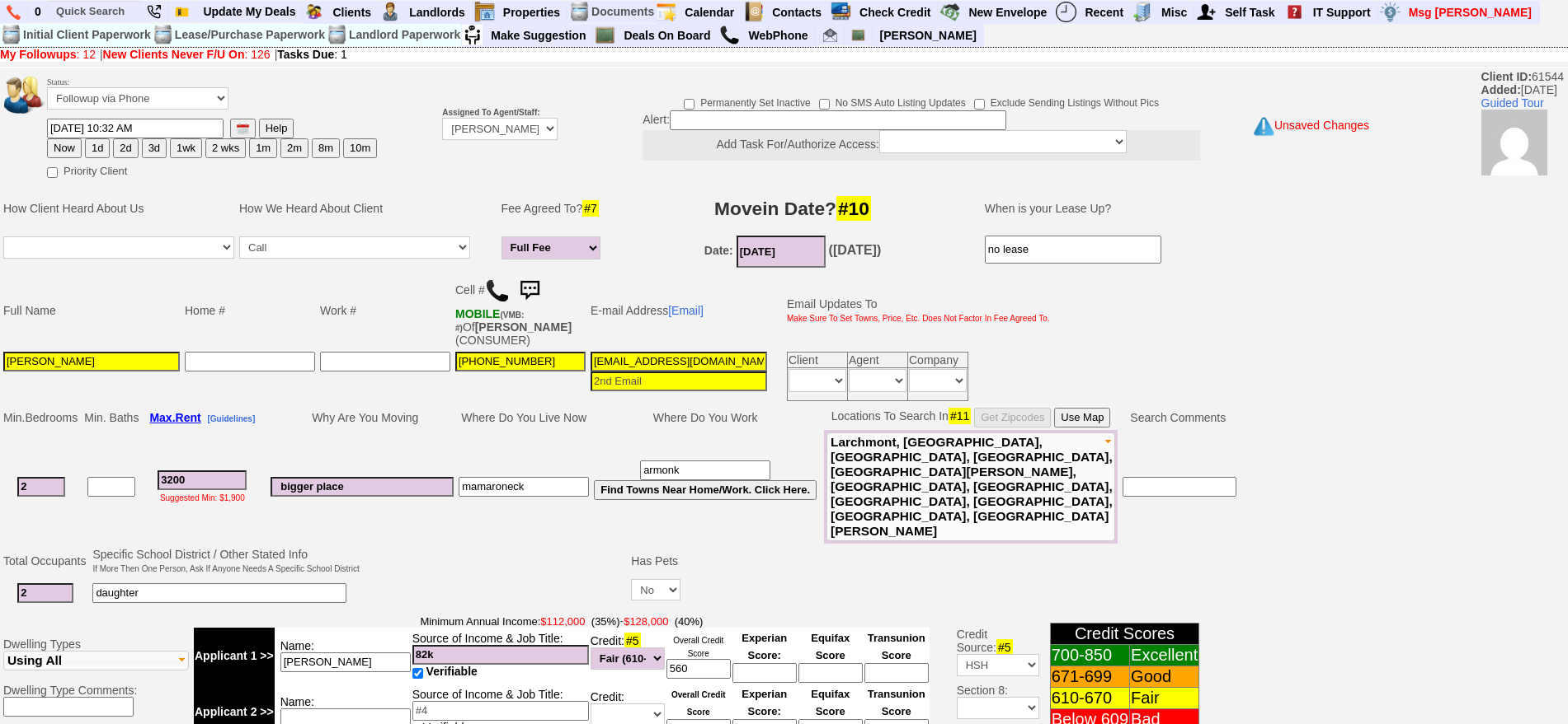
click at [150, 154] on button "3d" at bounding box center [154, 148] width 25 height 19
type input "09/02/2025 09:38 AM"
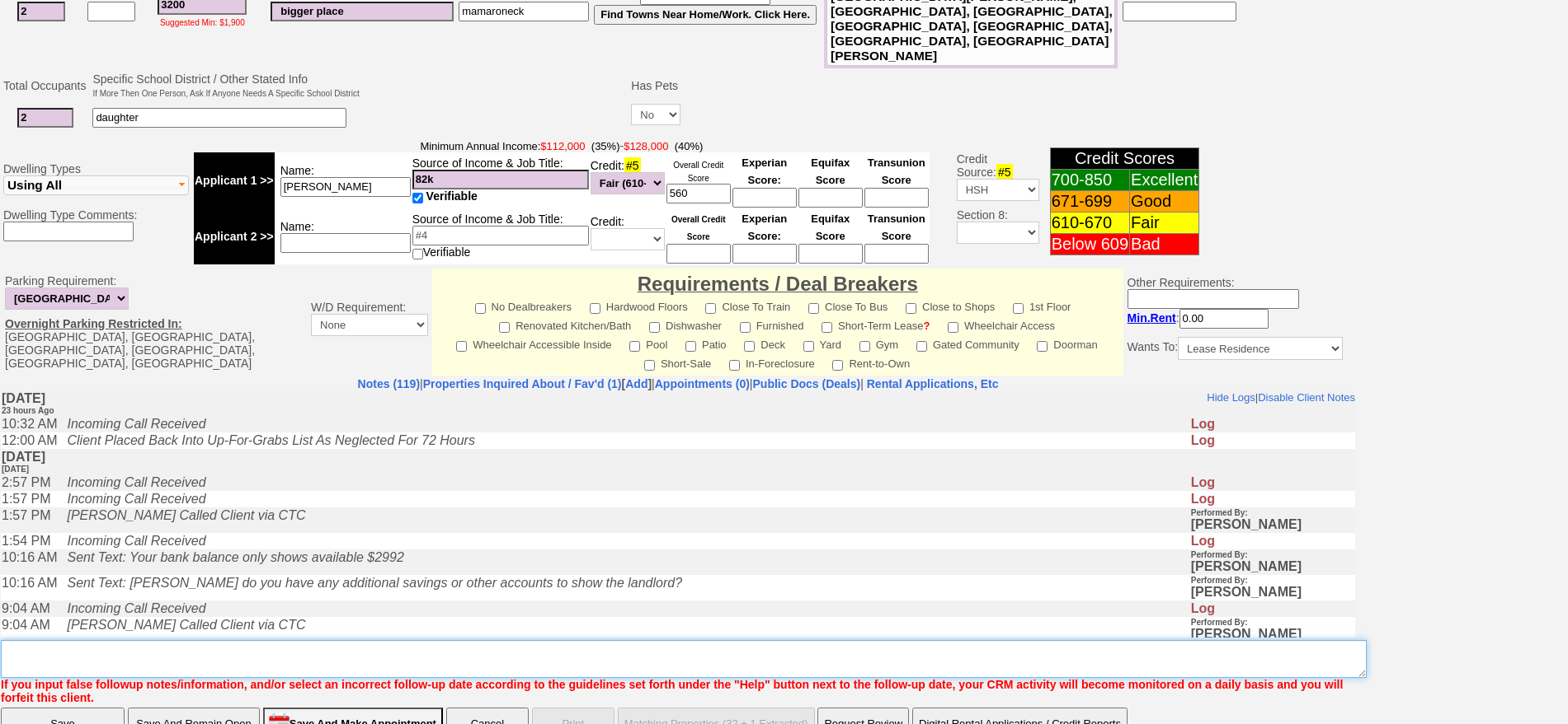
click at [863, 640] on textarea "Insert New Note Here" at bounding box center [684, 659] width 1366 height 38
type textarea "f"
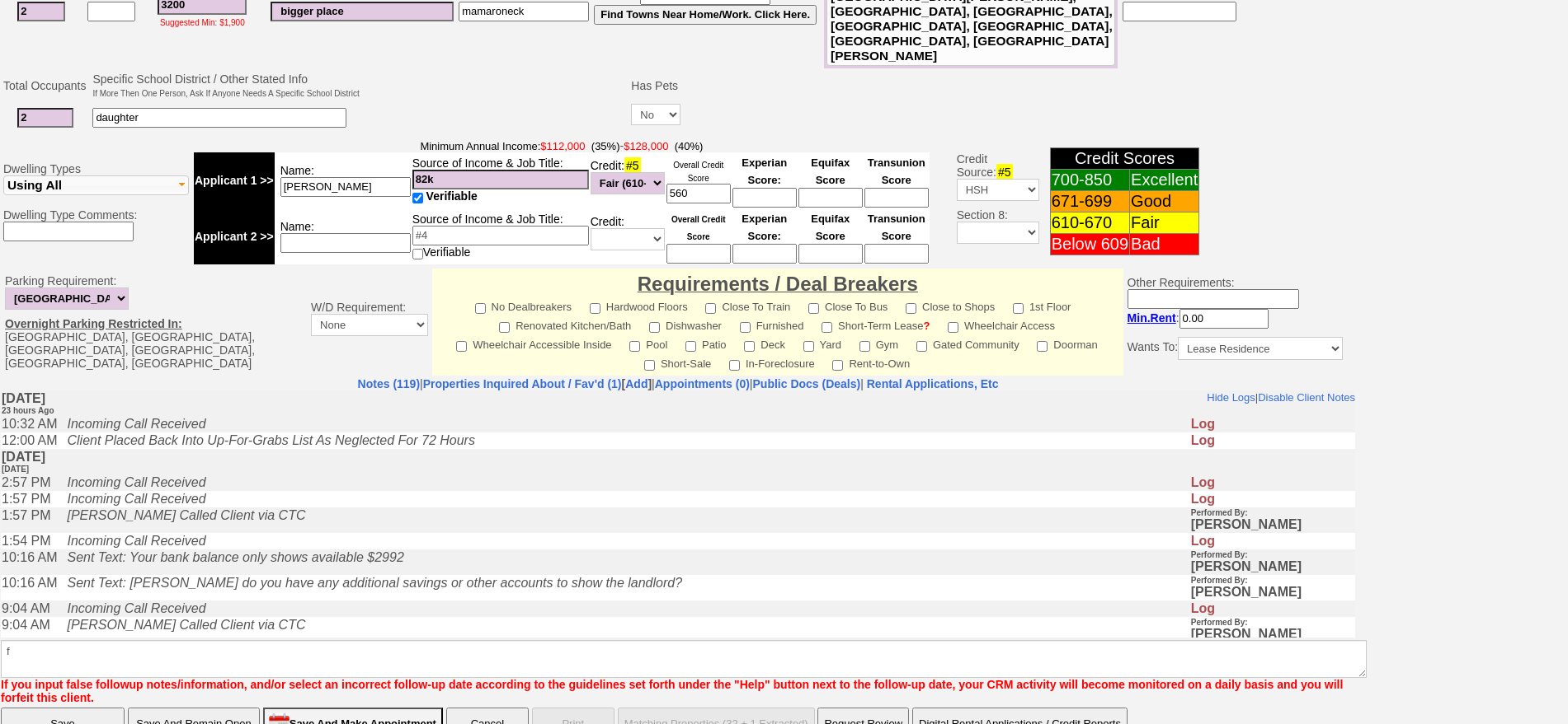
click input "Save" at bounding box center [63, 725] width 124 height 33
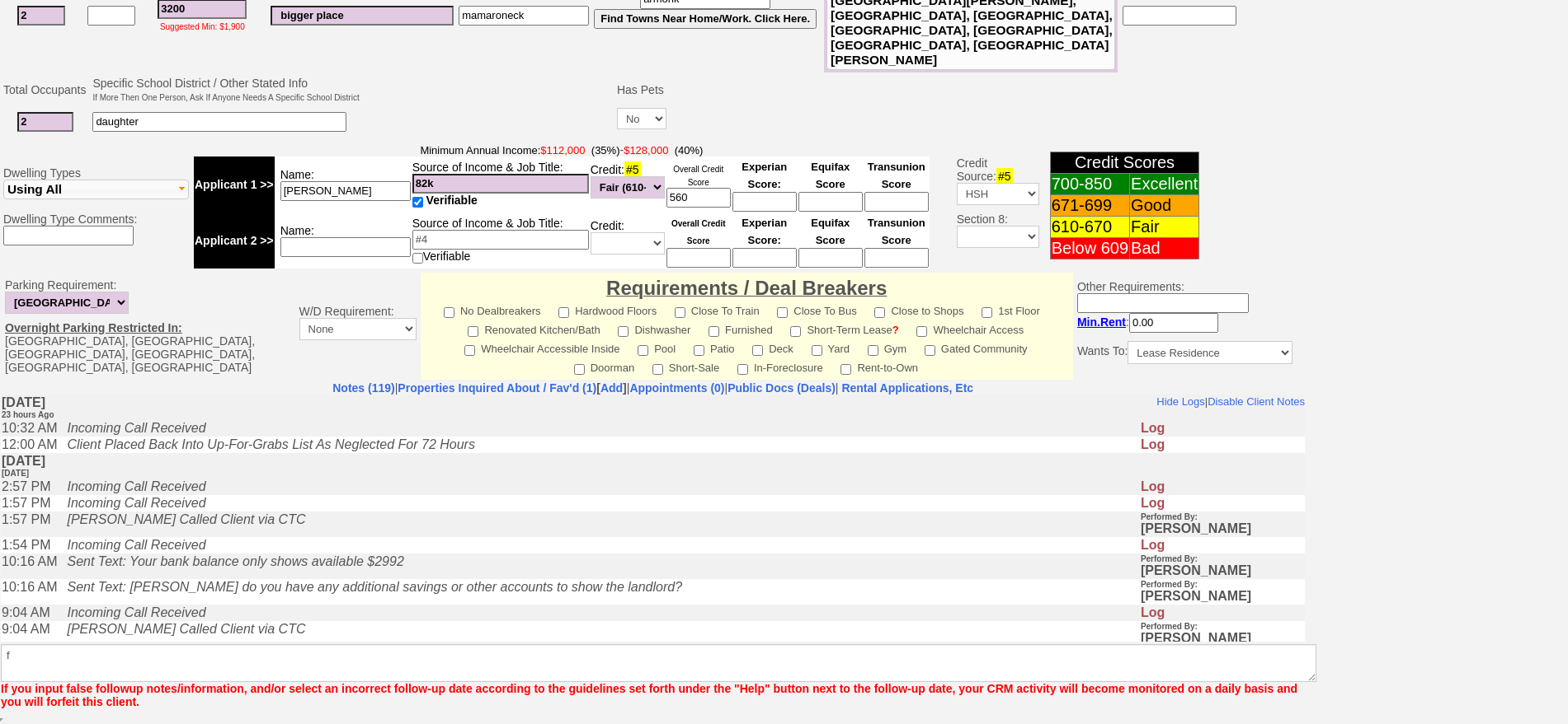
scroll to position [415, 0]
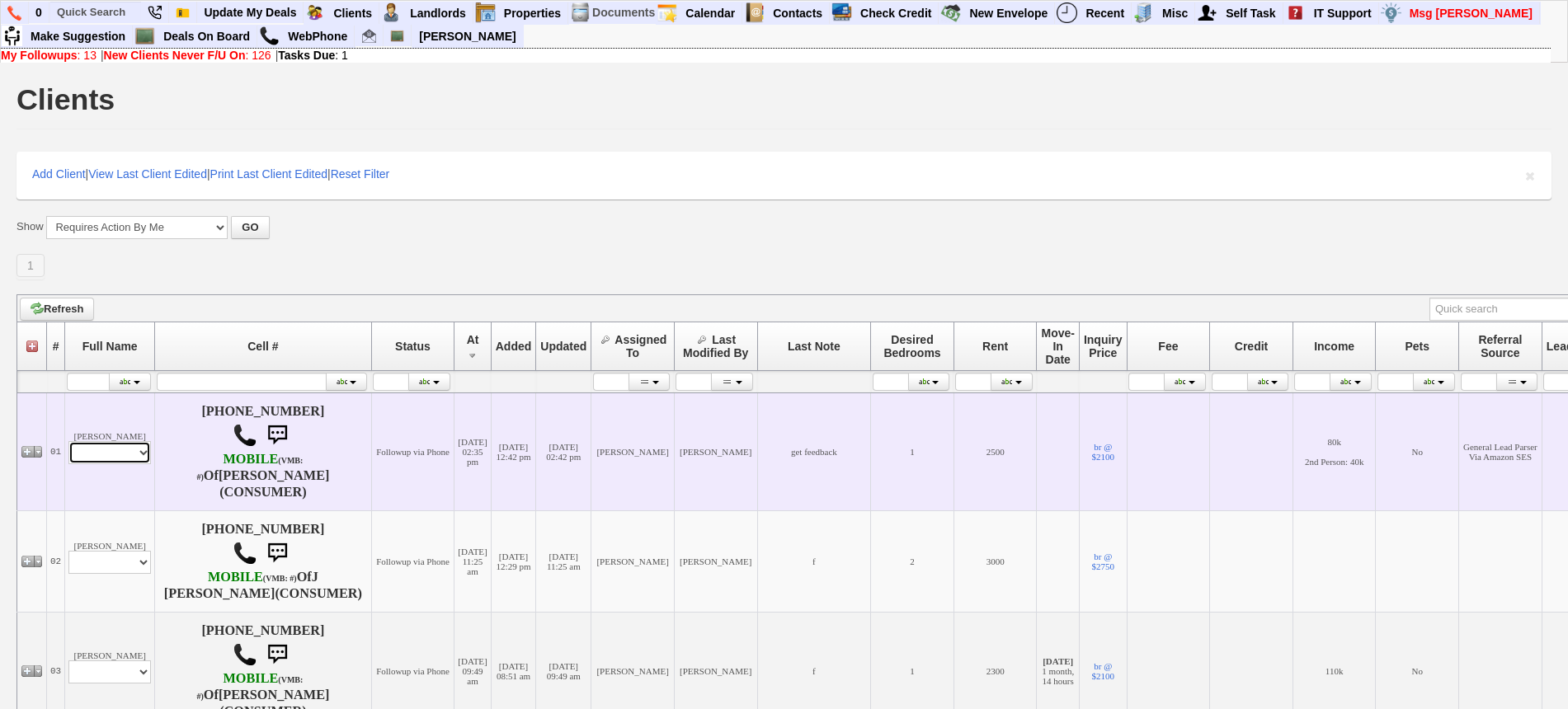
click at [124, 453] on select "Profile Edit Print Email Externally (Will Not Be Tracked In CRM) Closed Deals" at bounding box center [109, 452] width 82 height 23
select select "ChangeURL,/crm/custom/edit_client_form.php?redirect=%2Fcrm%2Fclients.php&id=167…"
click at [68, 441] on select "Profile Edit Print Email Externally (Will Not Be Tracked In CRM) Closed Deals" at bounding box center [109, 452] width 82 height 23
select select
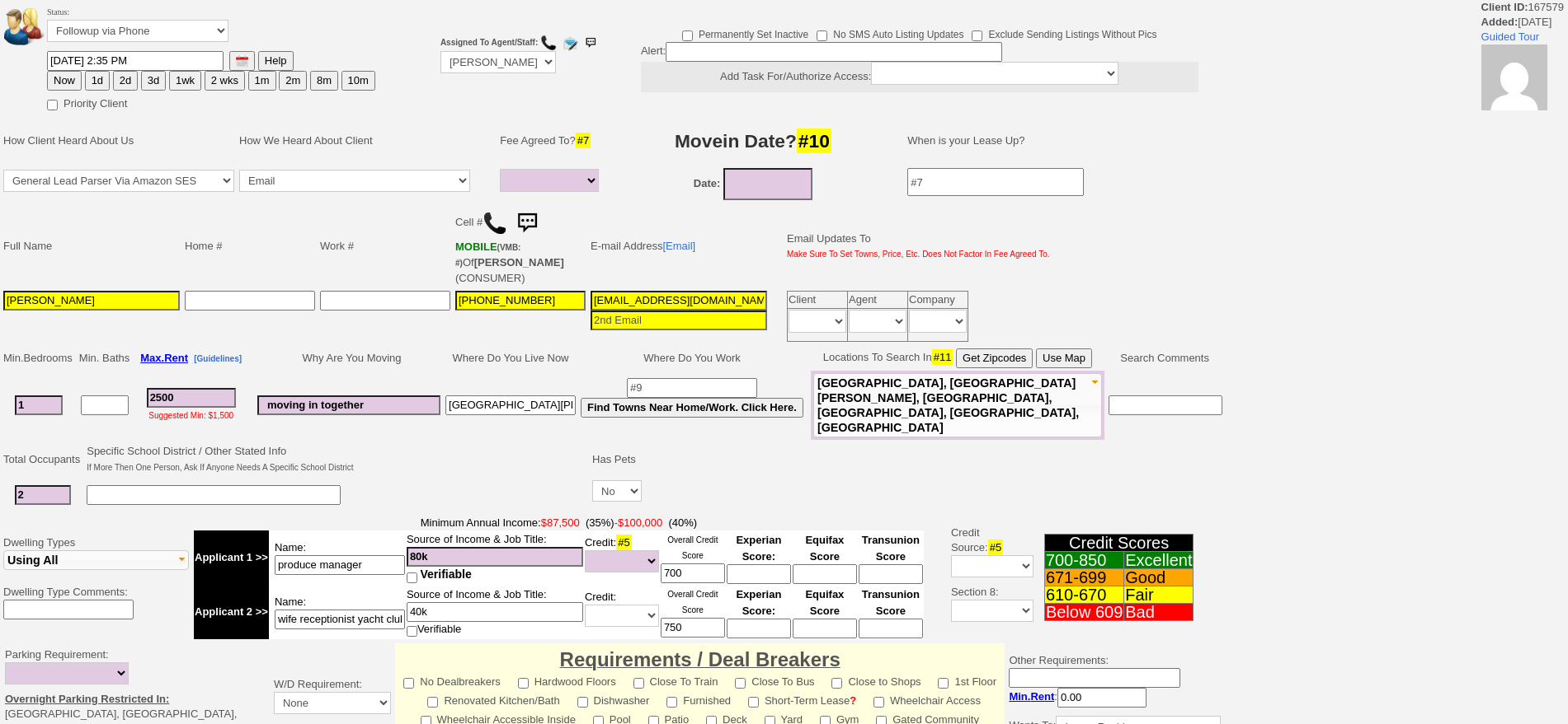
select select
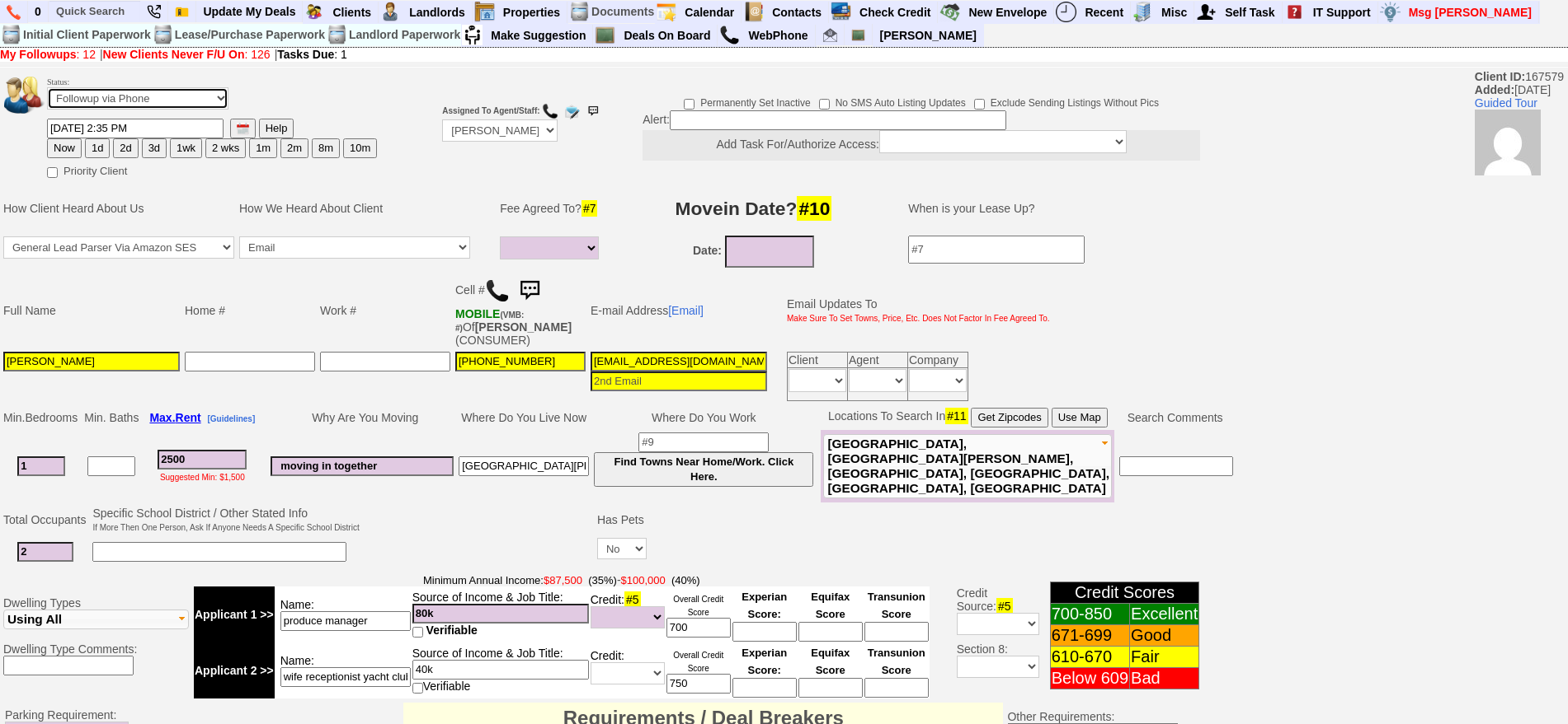
click at [183, 105] on select "Followup via Phone Followup via Email Followup When Section 8 Property Found De…" at bounding box center [138, 99] width 182 height 22
click at [363, 173] on td "Priority Client" at bounding box center [211, 169] width 331 height 20
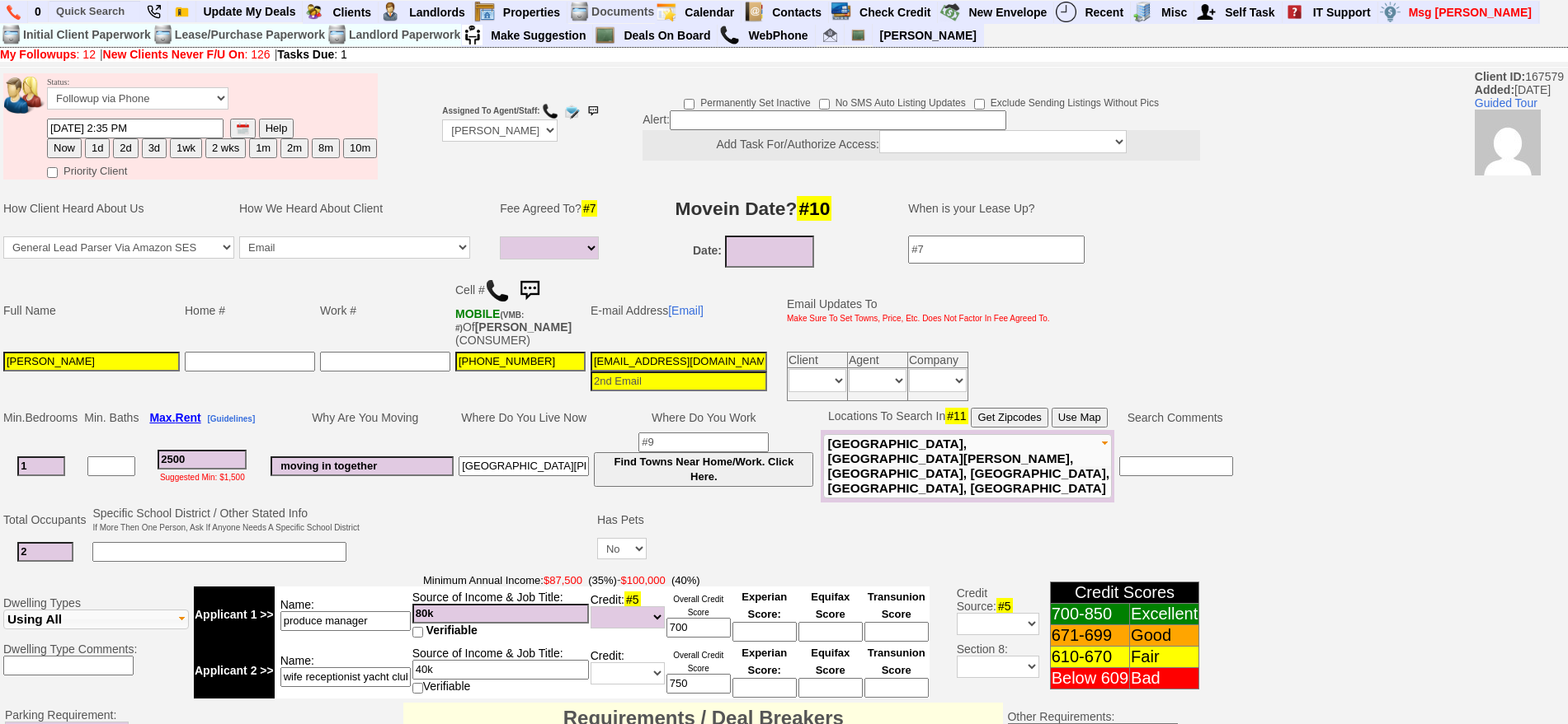
click at [144, 157] on button "3d" at bounding box center [154, 148] width 25 height 19
type input "09/02/2025 09:39 AM"
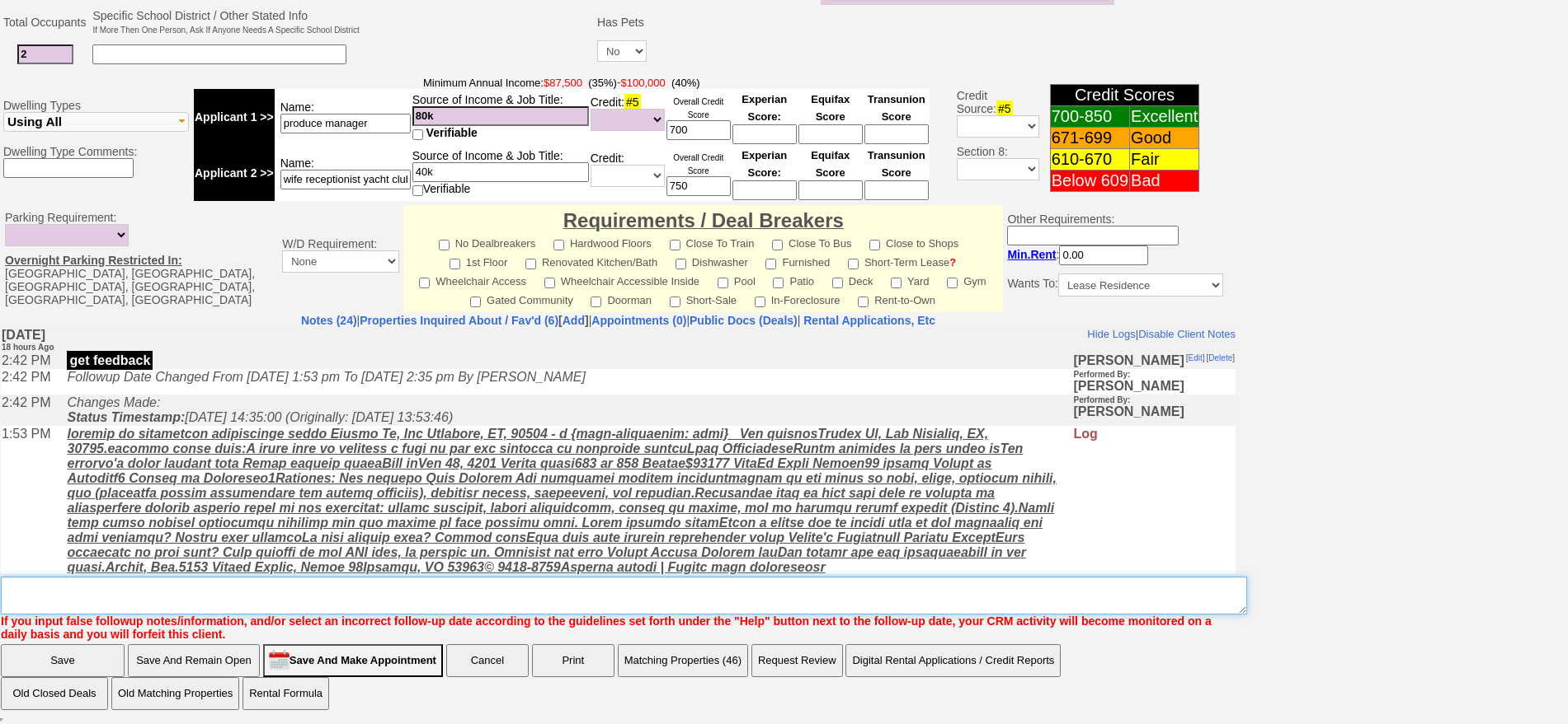
click at [795, 593] on textarea "Insert New Note Here" at bounding box center [624, 595] width 1246 height 38
type textarea "sent txt no answer fu one more time"
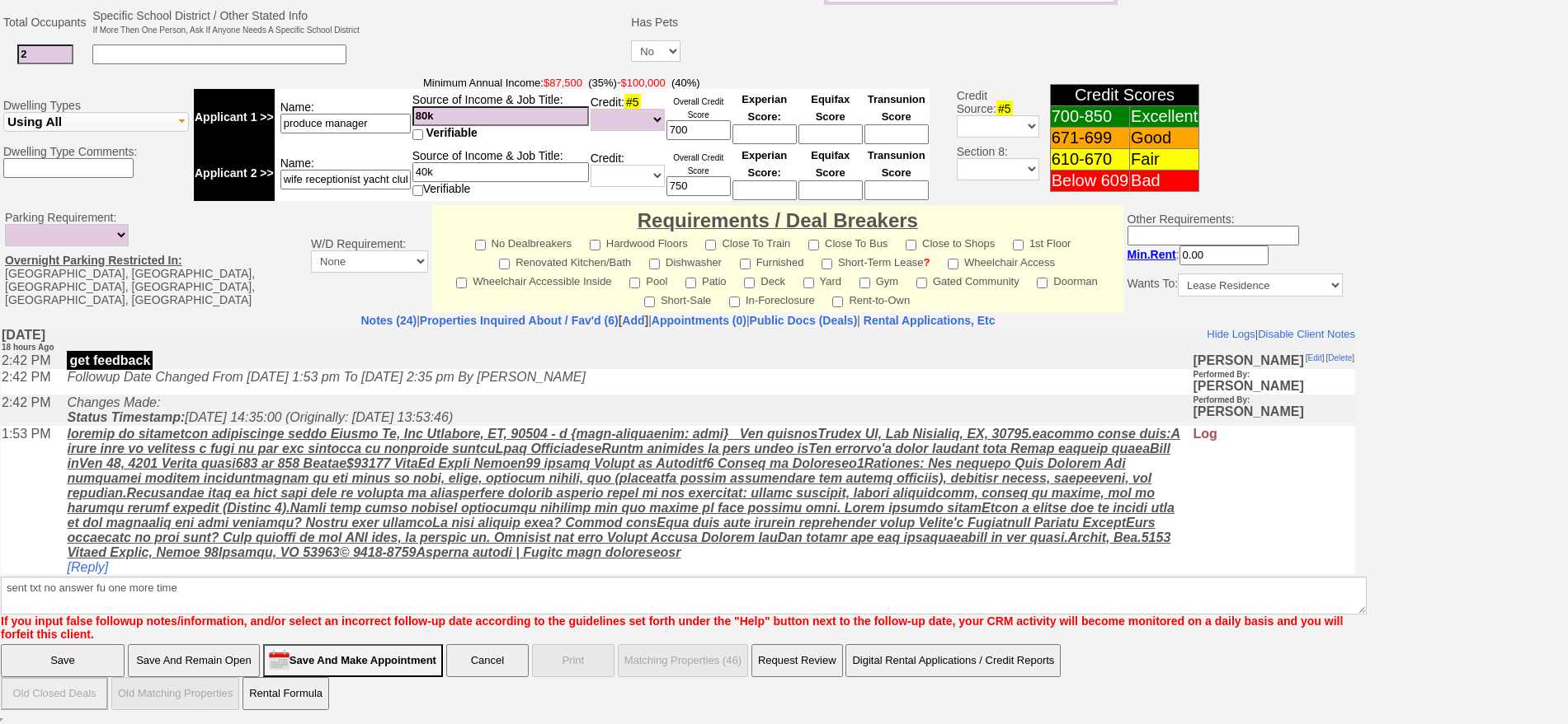
scroll to position [415, 0]
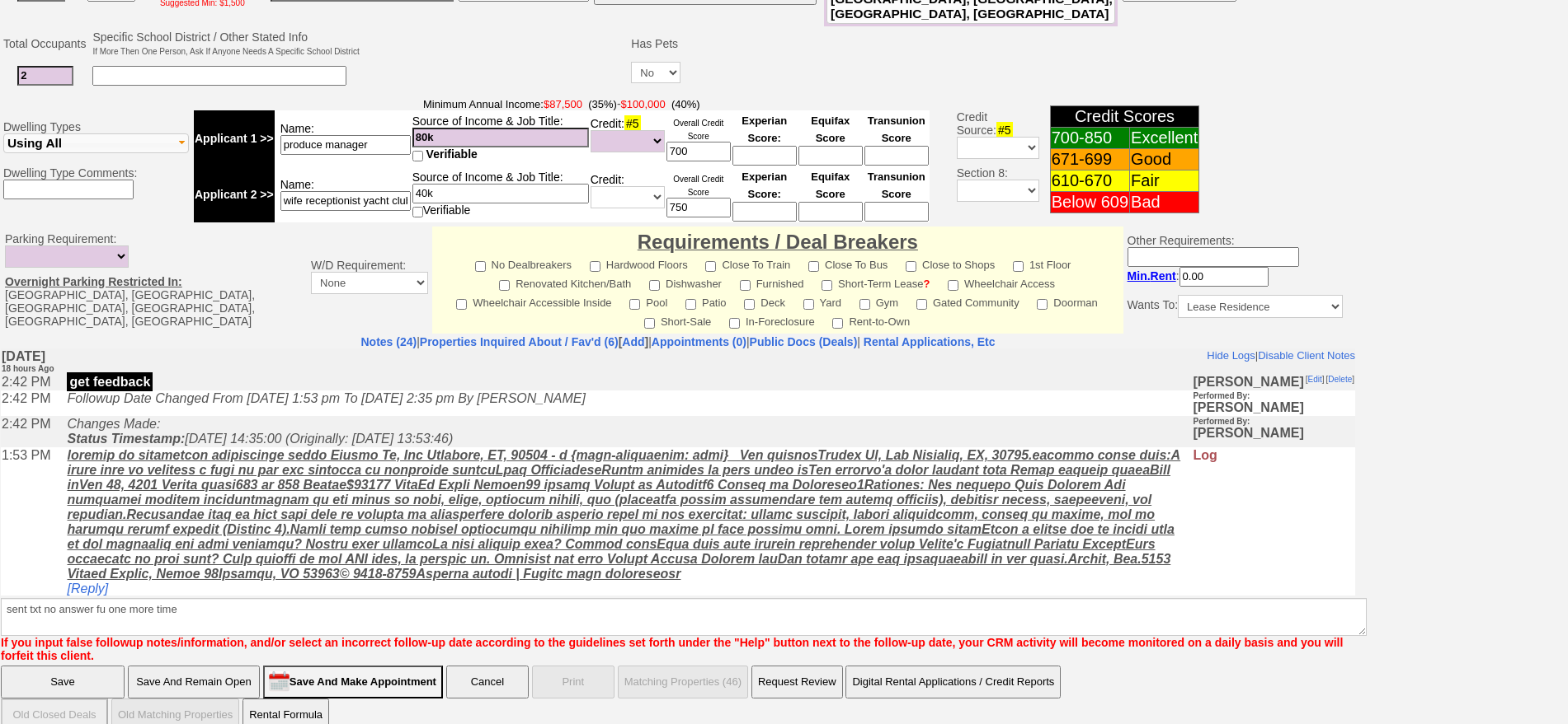
click input "Save" at bounding box center [63, 682] width 124 height 33
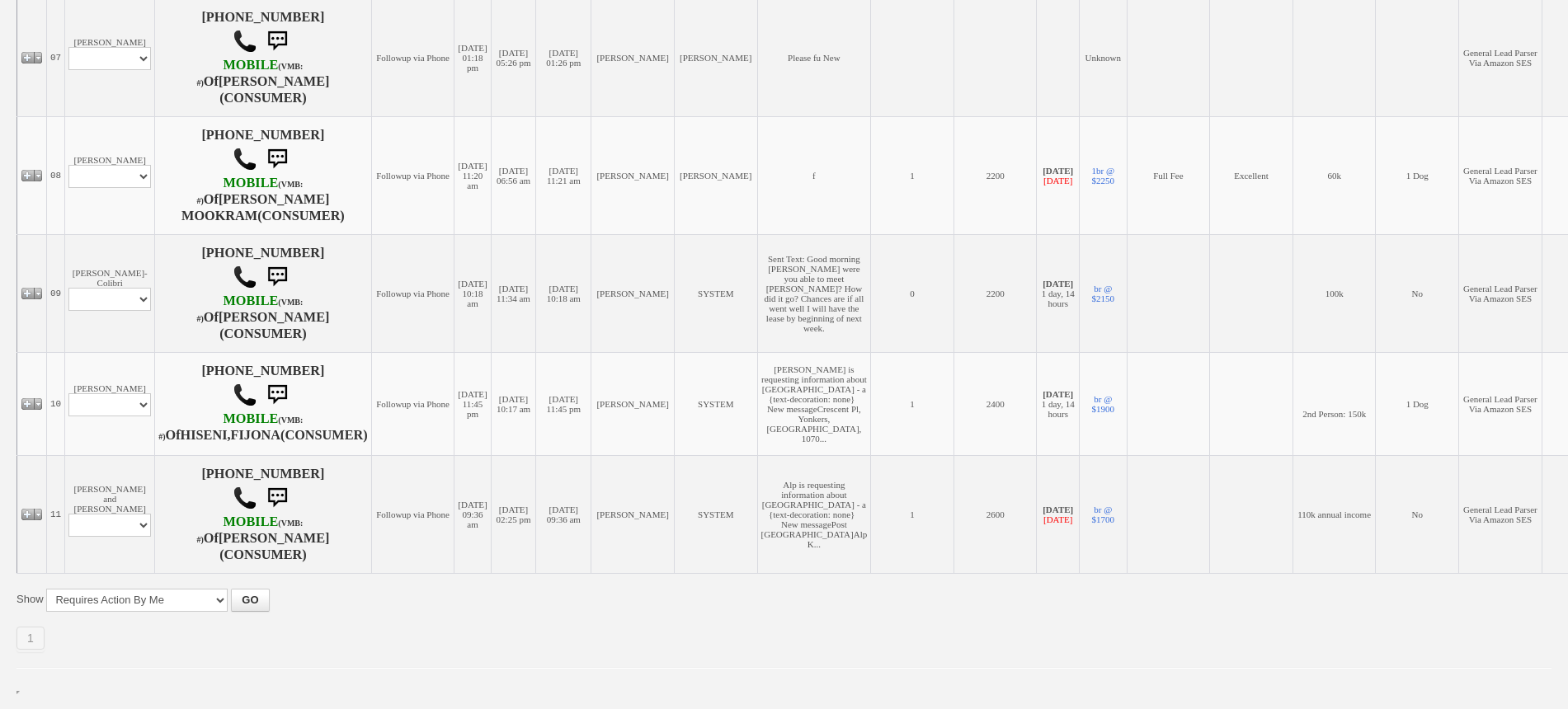
scroll to position [1182, 0]
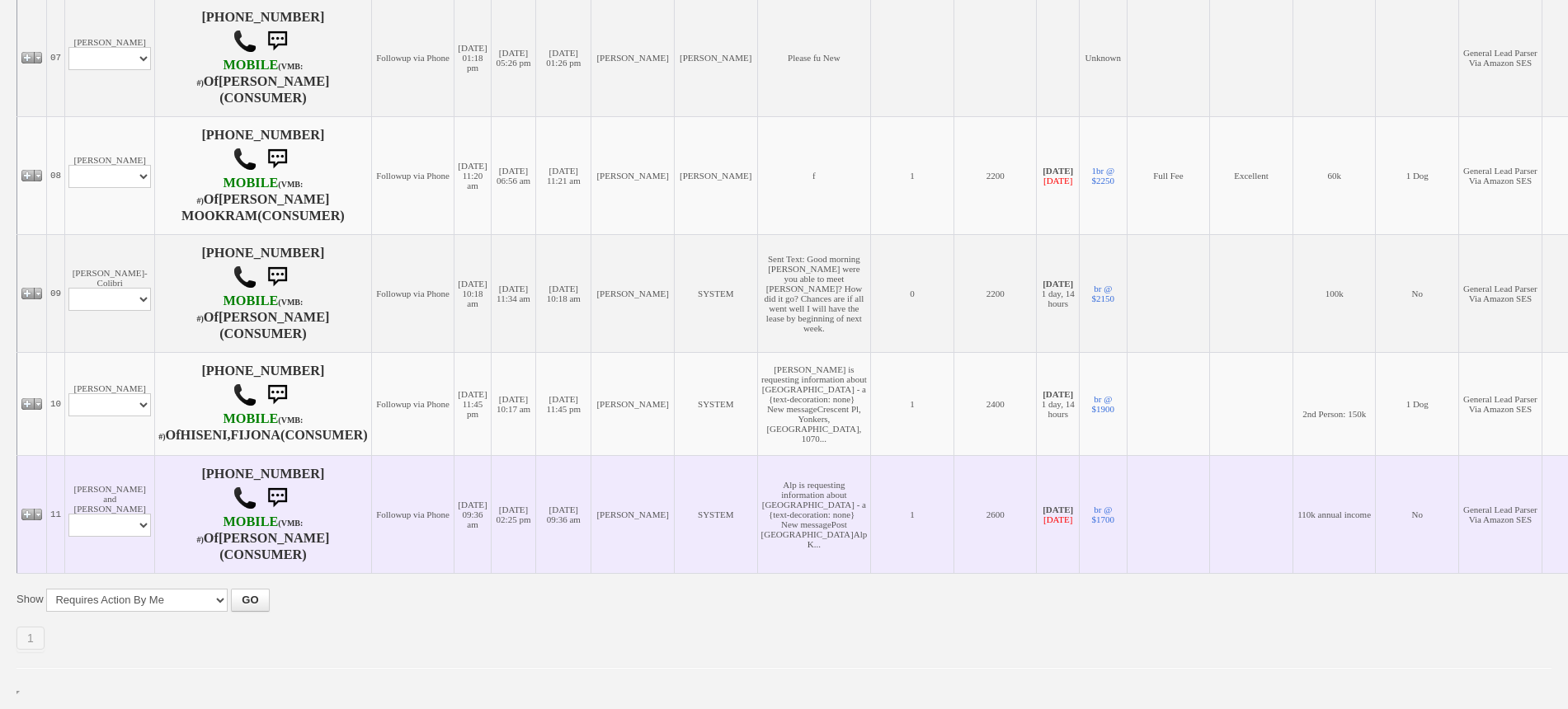
click at [96, 475] on td "Gloria Arroyave and Alp Profile Edit Print Email Externally (Will Not Be Tracke…" at bounding box center [110, 514] width 90 height 118
click at [107, 517] on select "Profile Edit Print Email Externally (Will Not Be Tracked In CRM) Closed Deals" at bounding box center [109, 525] width 82 height 23
select select "ChangeURL,/crm/custom/edit_client_form.php?redirect=%2Fcrm%2Fclients.php&id=165…"
click at [68, 514] on select "Profile Edit Print Email Externally (Will Not Be Tracked In CRM) Closed Deals" at bounding box center [109, 525] width 82 height 23
select select
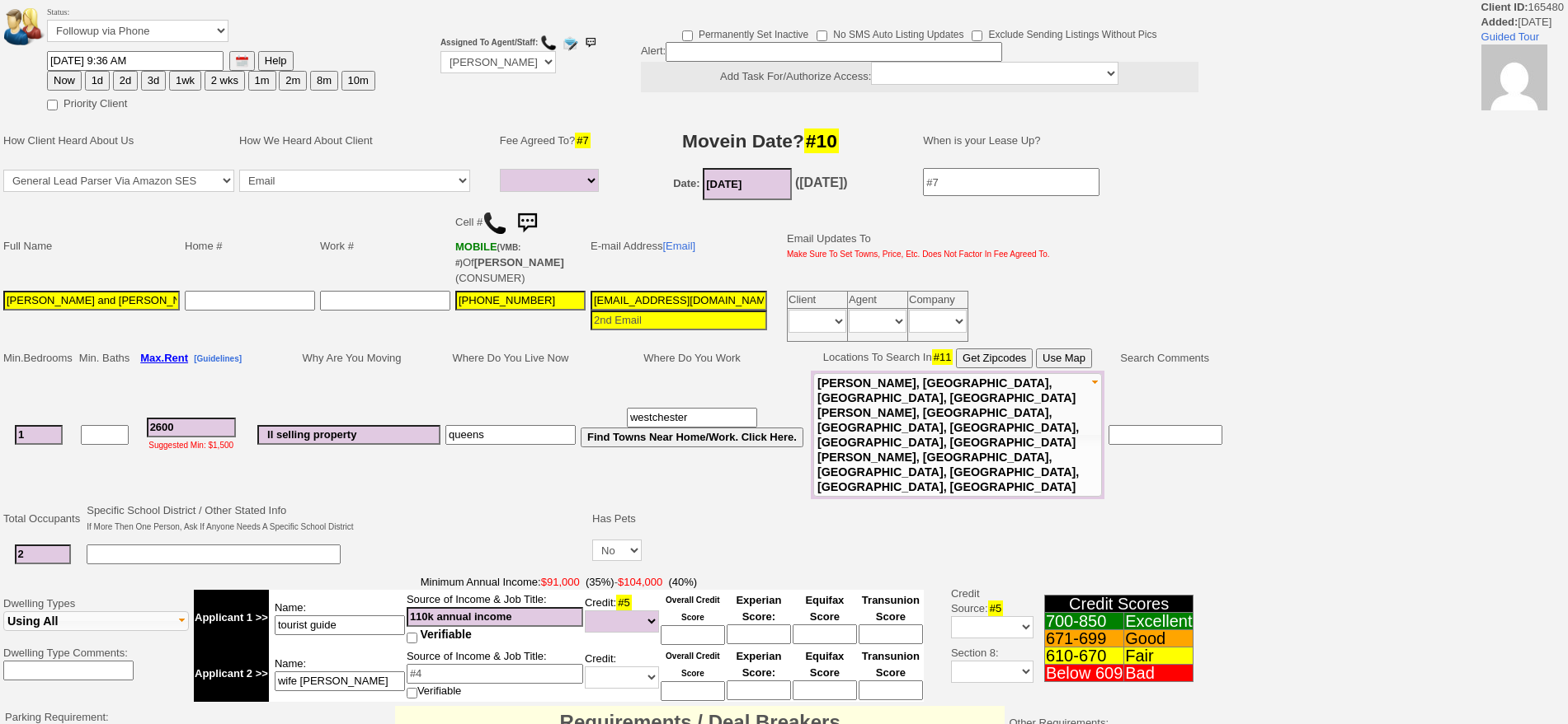
select select
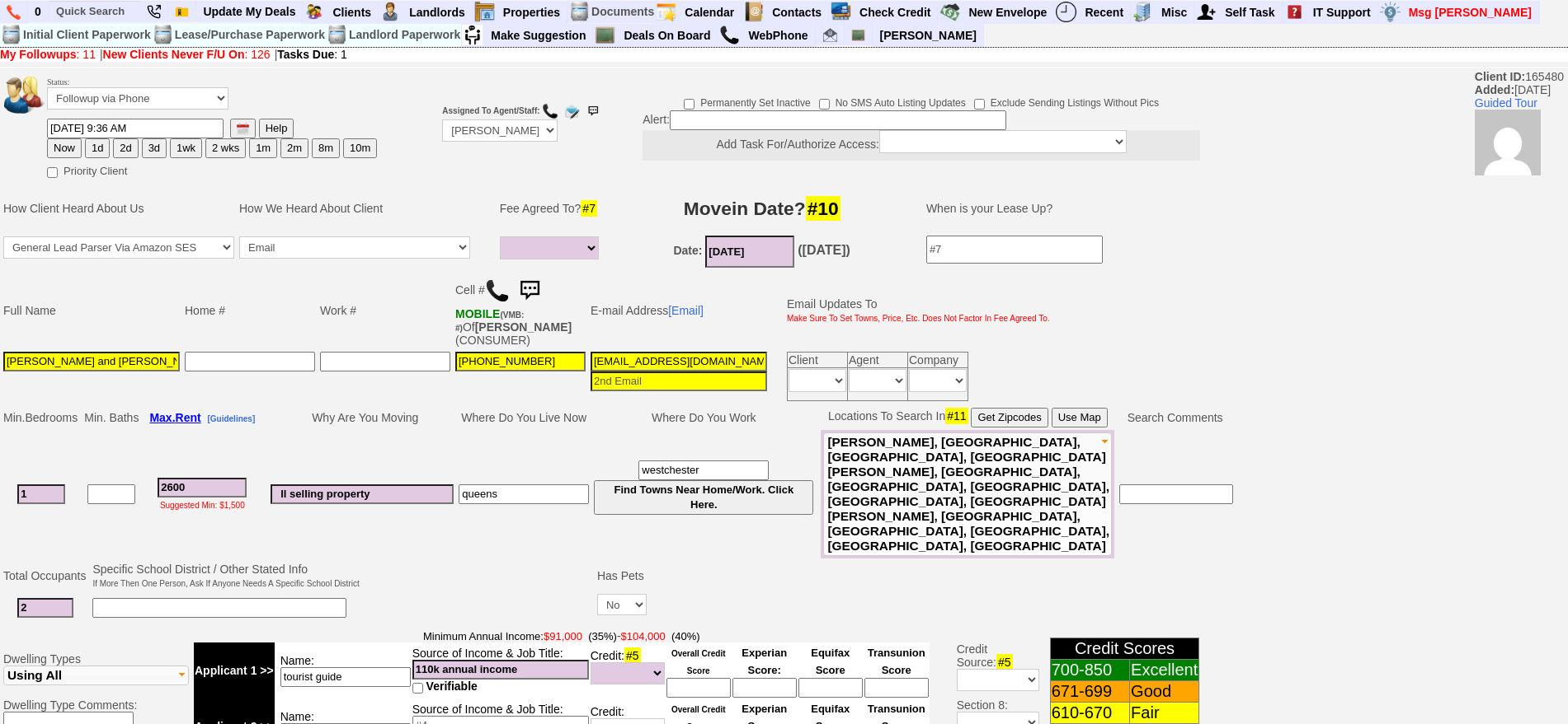
click at [151, 151] on button "3d" at bounding box center [154, 148] width 25 height 19
type input "09/02/2025 09:43 AM"
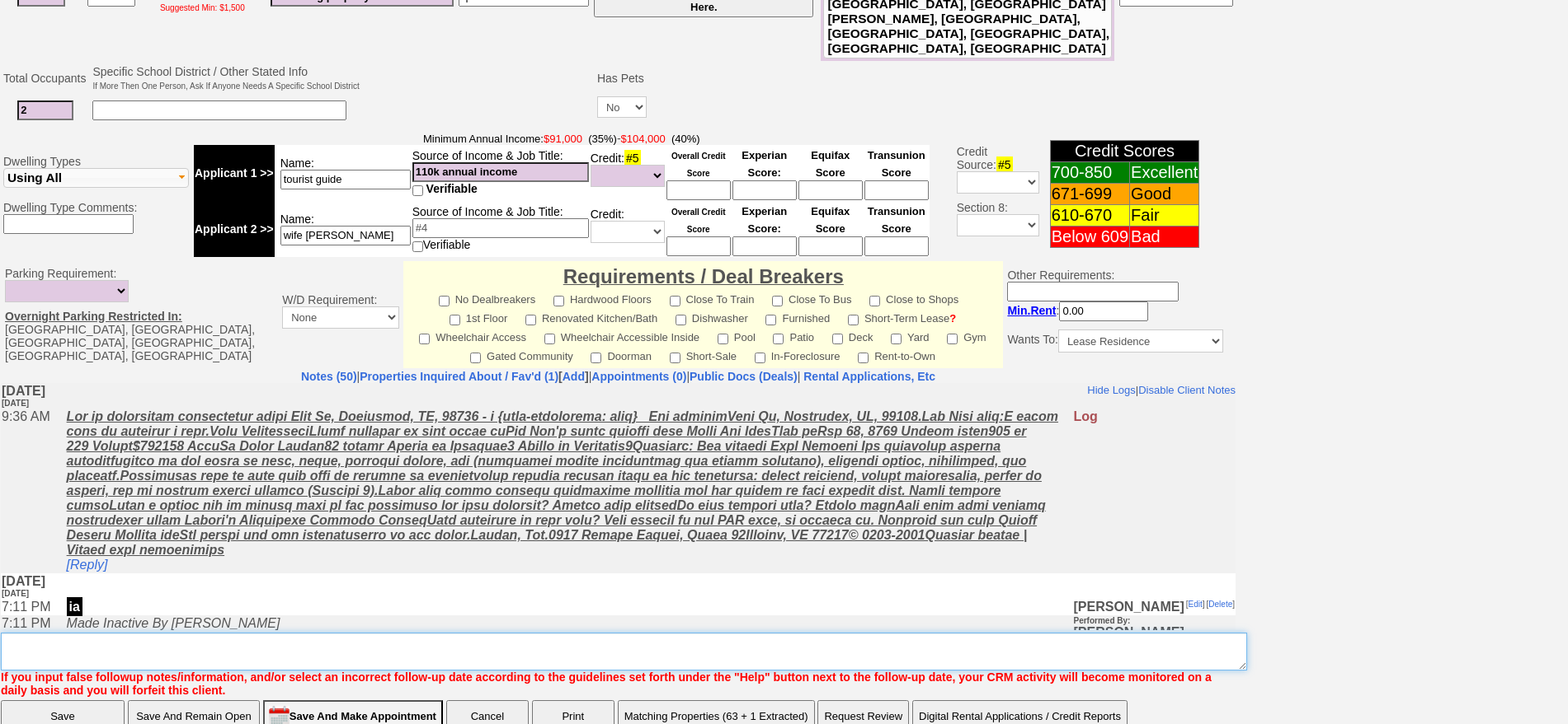
click at [699, 633] on textarea "Insert New Note Here" at bounding box center [624, 651] width 1246 height 38
type textarea "f"
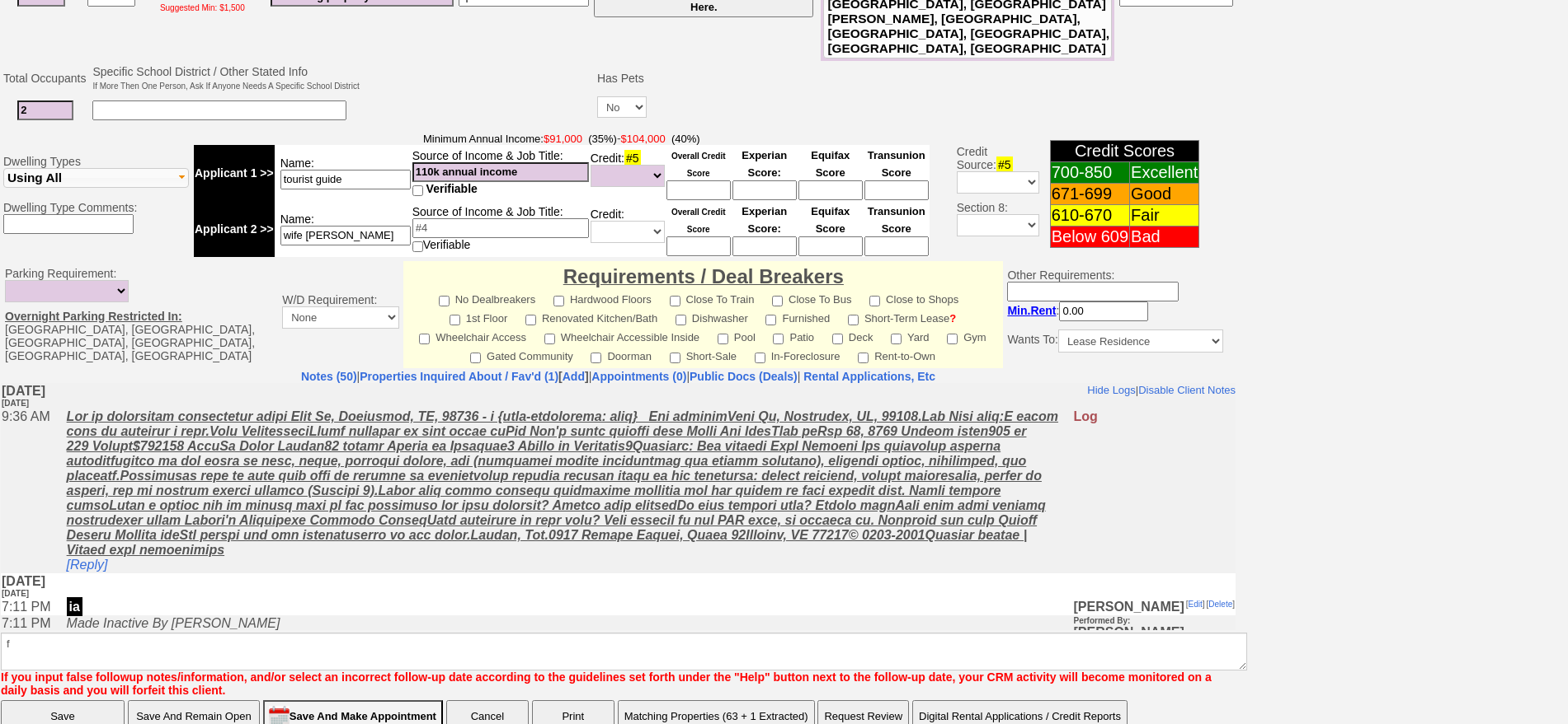
scroll to position [427, 0]
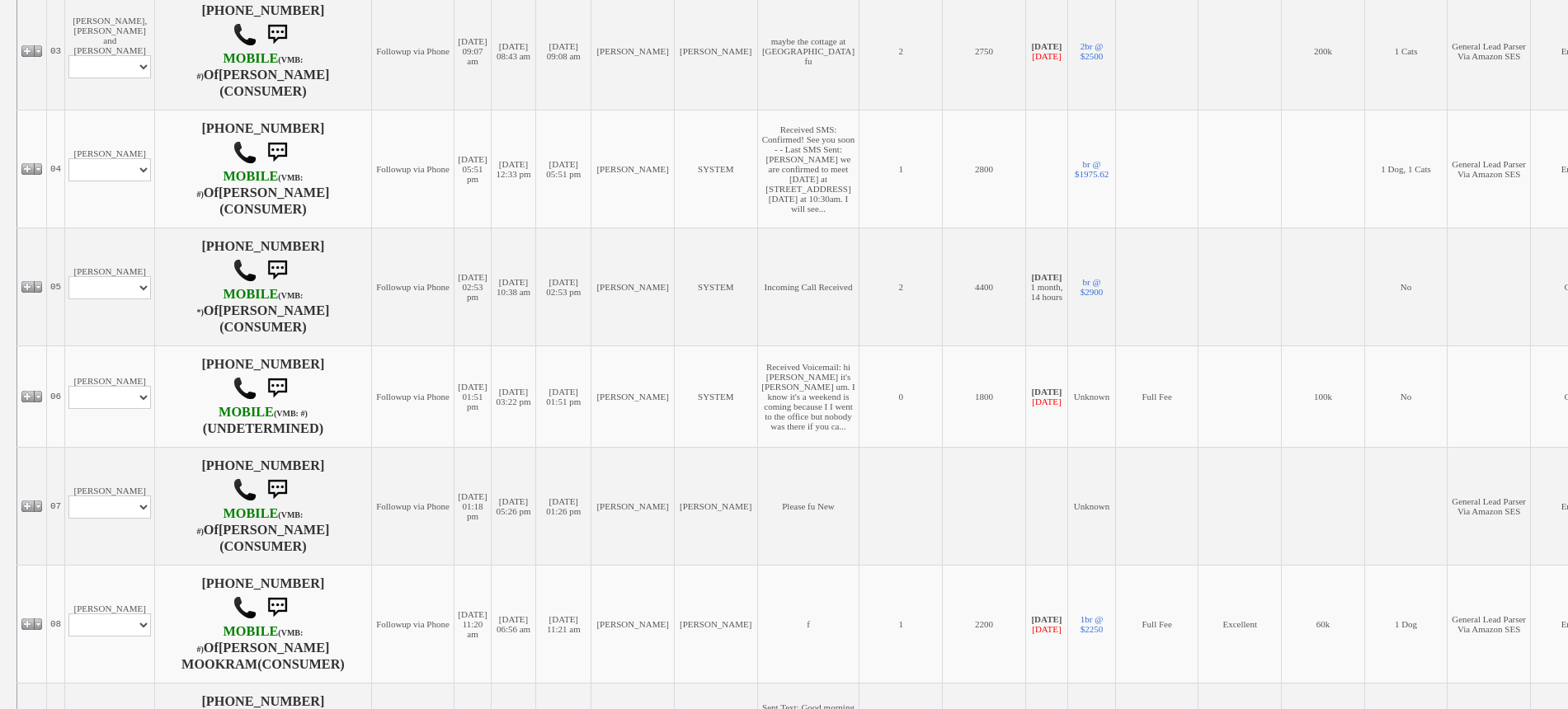
scroll to position [1050, 0]
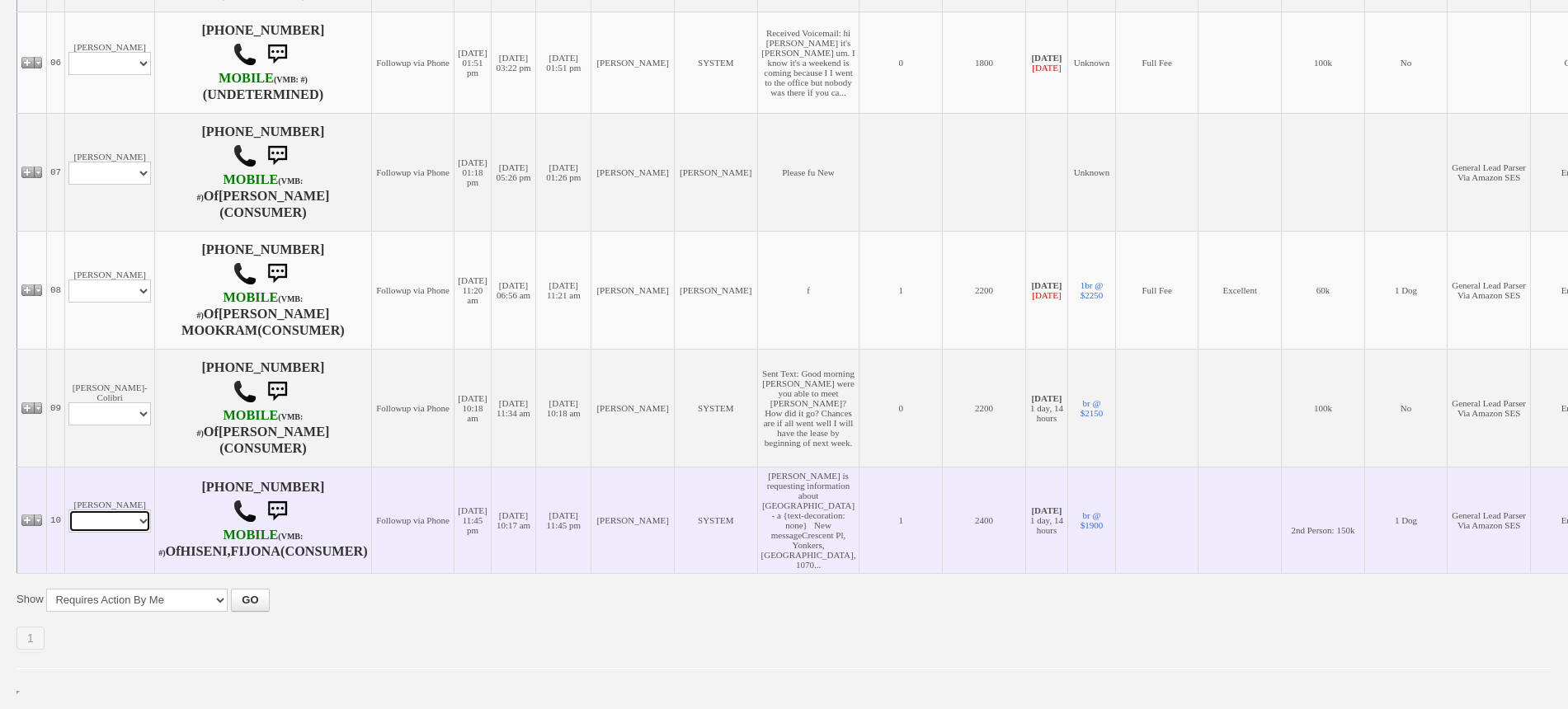
click at [95, 511] on select "Profile Edit Print Email Externally (Will Not Be Tracked In CRM) Closed Deals" at bounding box center [109, 521] width 82 height 23
select select "ChangeURL,/crm/custom/edit_client_form.php?redirect=%2Fcrm%2Fclients.php&id=165…"
click at [68, 510] on select "Profile Edit Print Email Externally (Will Not Be Tracked In CRM) Closed Deals" at bounding box center [109, 521] width 82 height 23
select select
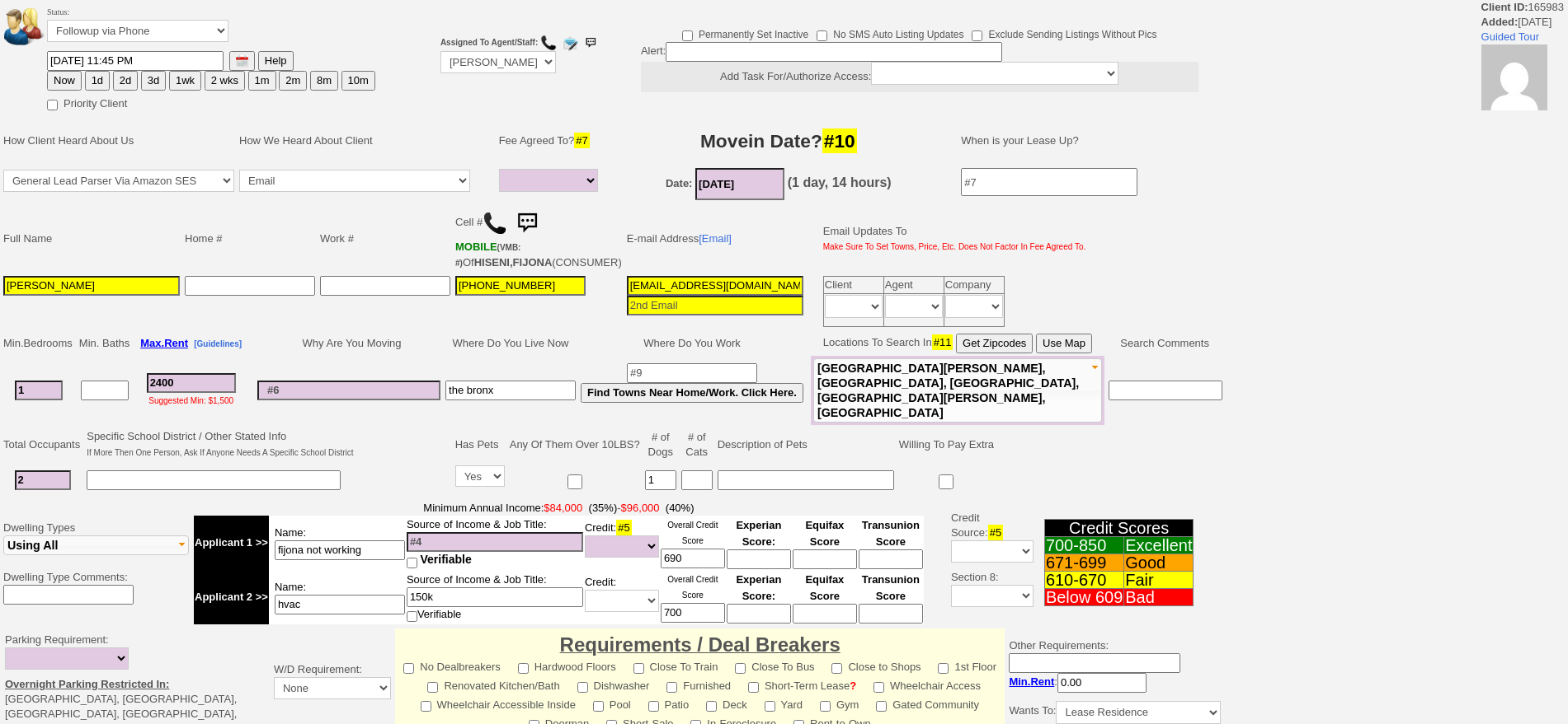
select select
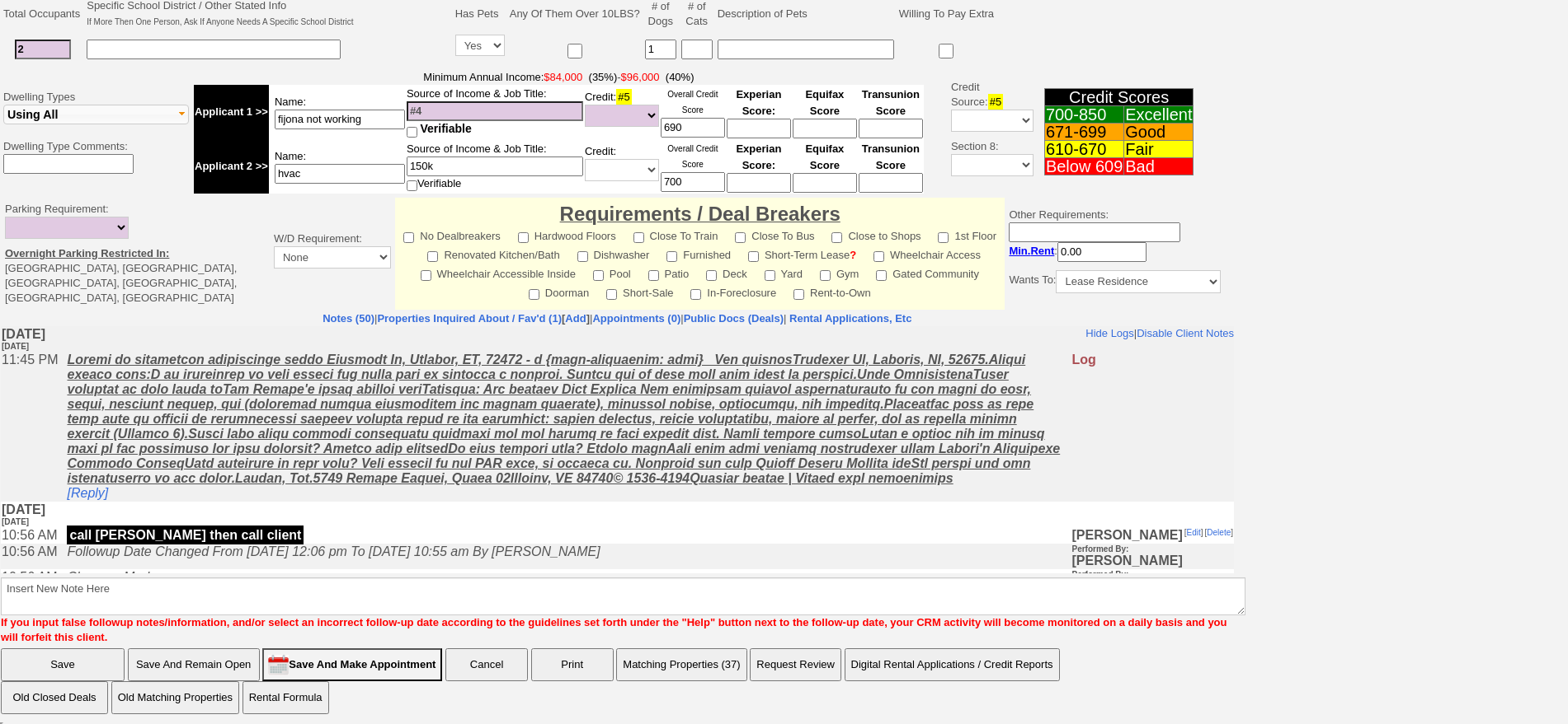
click at [448, 517] on td "[DATE] [DATE]" at bounding box center [617, 515] width 1233 height 26
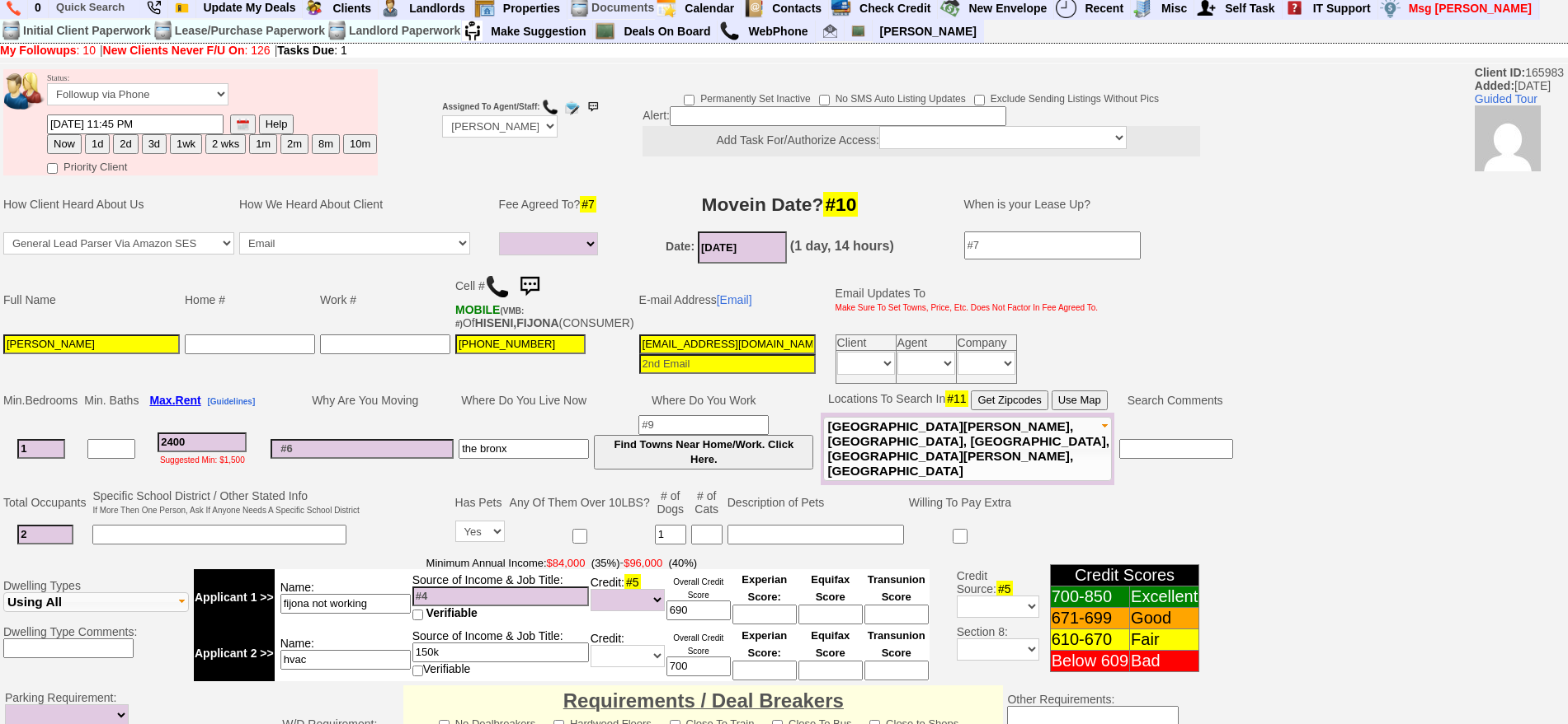
scroll to position [0, 0]
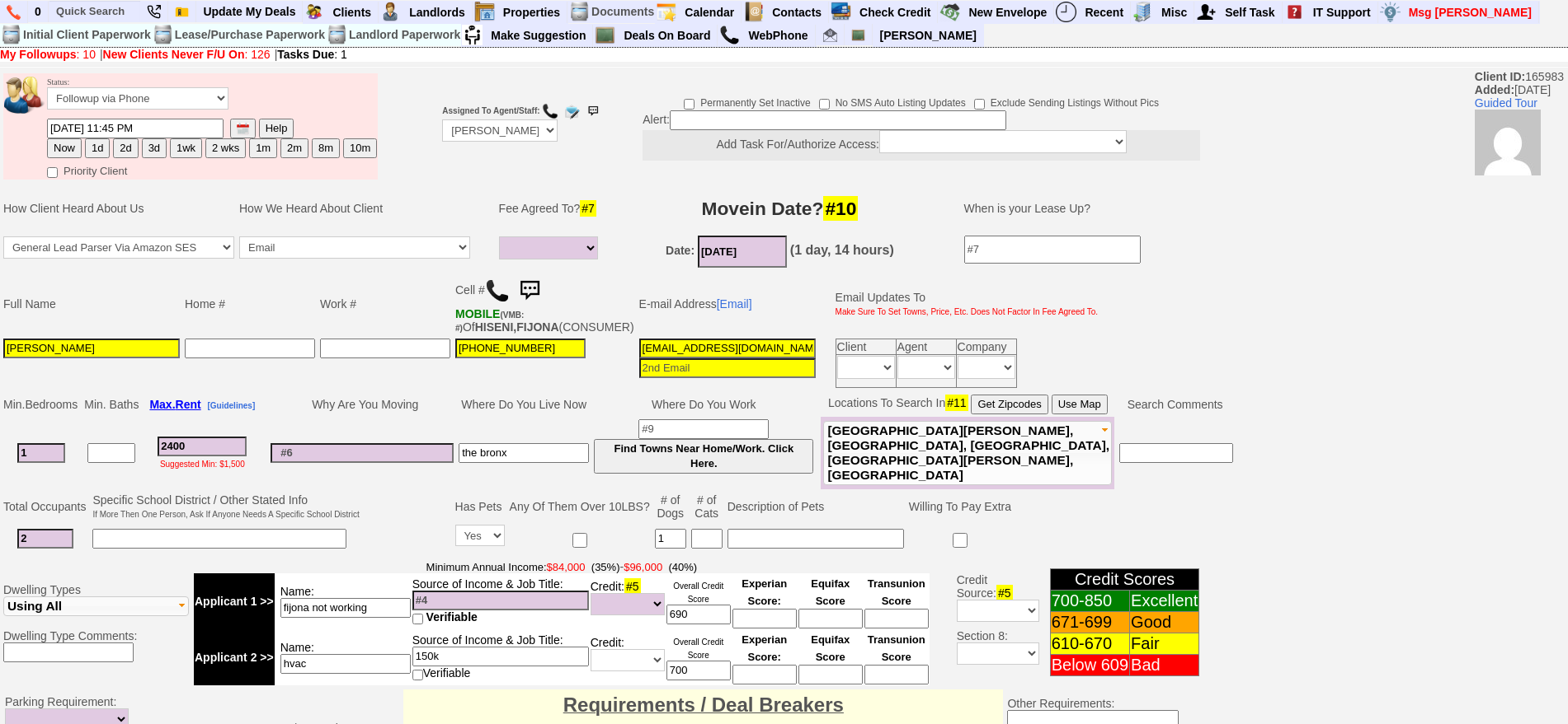
click at [1145, 386] on td "Full Name Home # Work # Cell # MOBILE (VMB: #) Of HISENI,FIJONA (CONSUMER) E-ma…" at bounding box center [617, 331] width 1236 height 120
